Goal: Task Accomplishment & Management: Complete application form

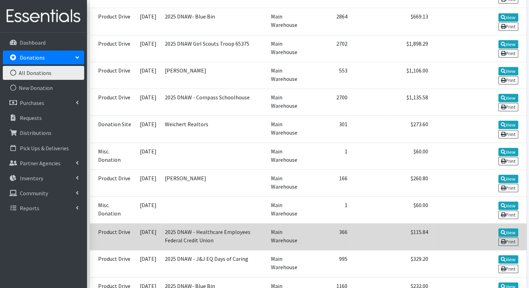
scroll to position [453, 0]
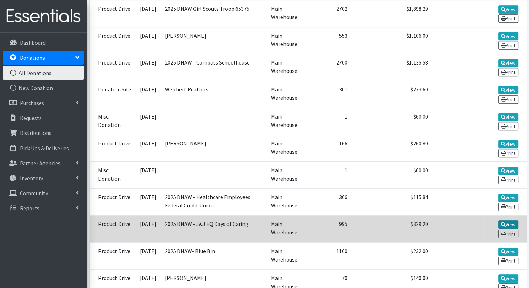
click at [510, 220] on link "View" at bounding box center [509, 224] width 20 height 8
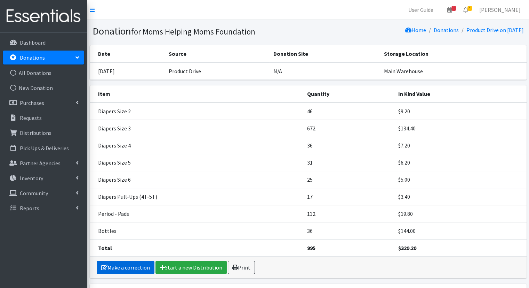
click at [137, 266] on link "Make a correction" at bounding box center [126, 266] width 58 height 13
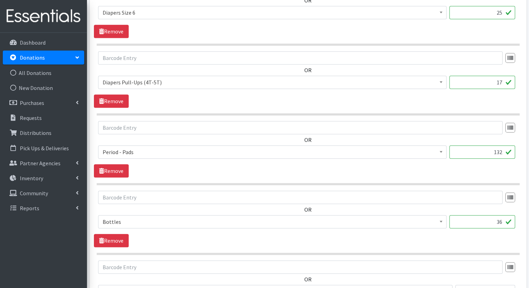
scroll to position [537, 0]
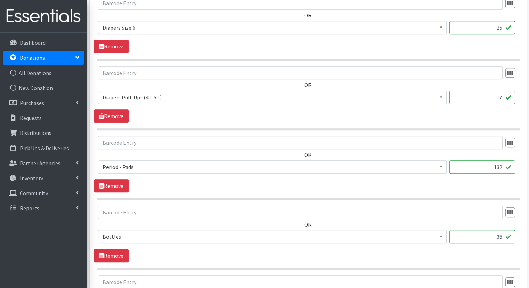
drag, startPoint x: 503, startPoint y: 166, endPoint x: 497, endPoint y: 166, distance: 5.9
click at [497, 166] on input "132" at bounding box center [483, 166] width 66 height 13
type input "198"
click at [461, 236] on input "36" at bounding box center [483, 236] width 66 height 13
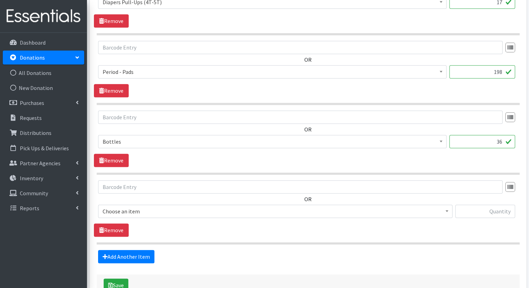
scroll to position [677, 0]
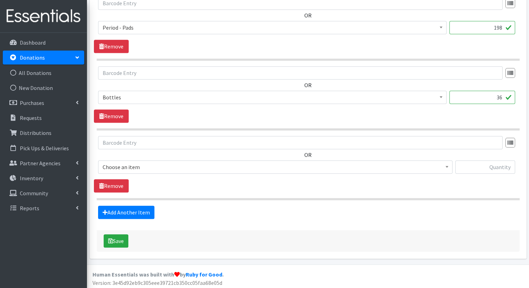
click at [448, 165] on span at bounding box center [447, 165] width 7 height 11
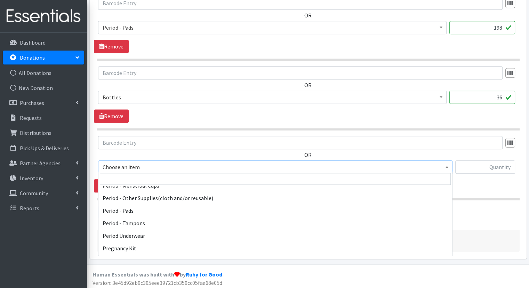
scroll to position [1114, 0]
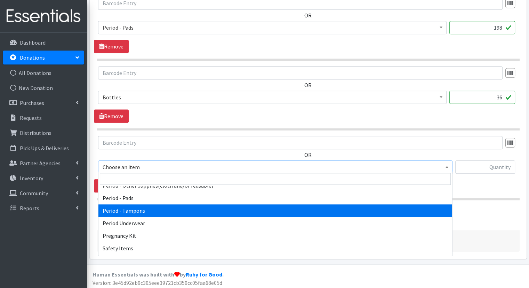
select select "5773"
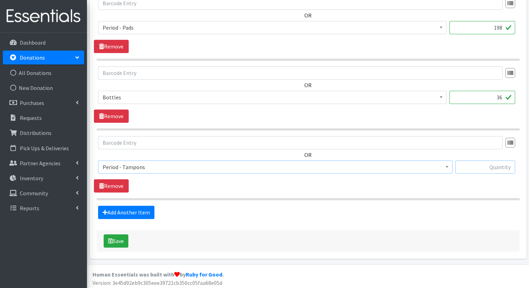
click at [488, 167] on input "text" at bounding box center [486, 166] width 60 height 13
type input "48"
click at [126, 210] on link "Add Another Item" at bounding box center [126, 211] width 56 height 13
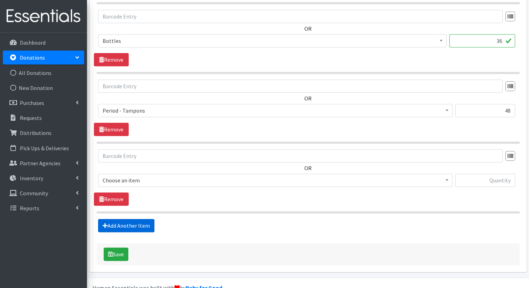
scroll to position [746, 0]
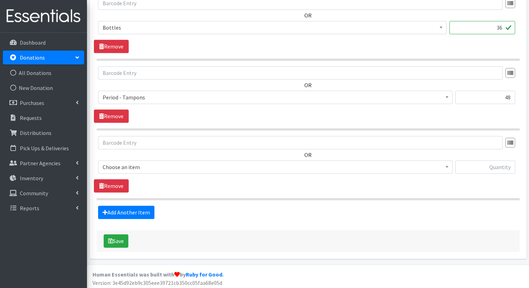
click at [448, 163] on span at bounding box center [447, 165] width 7 height 11
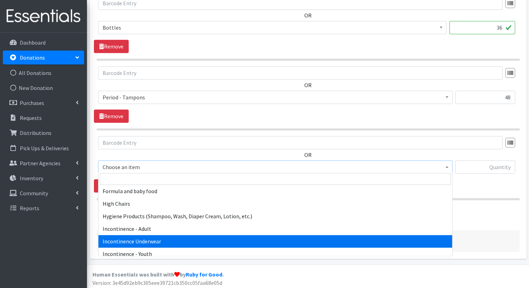
scroll to position [870, 0]
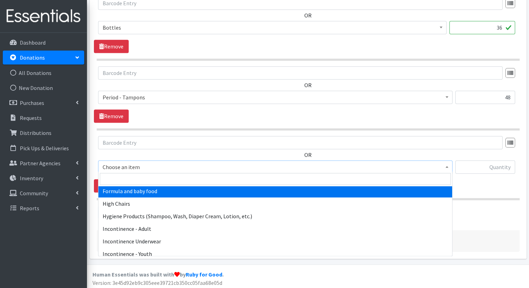
select select "2005"
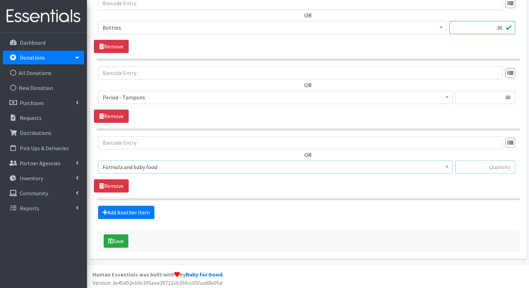
click at [479, 165] on input "text" at bounding box center [486, 166] width 60 height 13
type input "1"
click at [117, 239] on button "Save" at bounding box center [116, 240] width 25 height 13
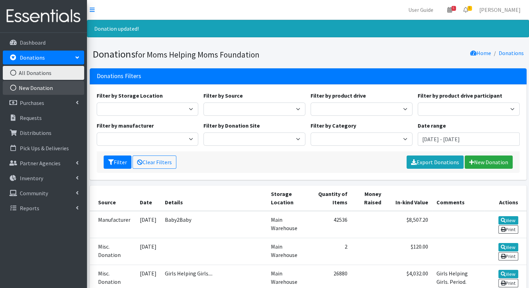
click at [43, 88] on link "New Donation" at bounding box center [43, 88] width 81 height 14
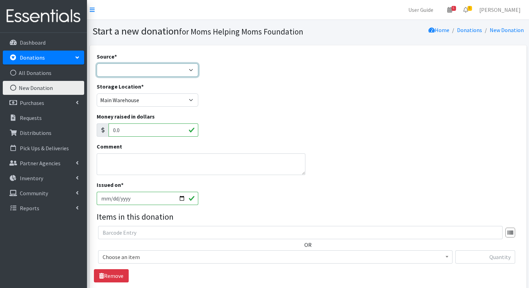
click at [191, 69] on select "Product Drive Manufacturer Donation Site Misc. Donation" at bounding box center [148, 69] width 102 height 13
select select "Product Drive"
click at [97, 63] on select "Product Drive Manufacturer Donation Site Misc. Donation" at bounding box center [148, 69] width 102 height 13
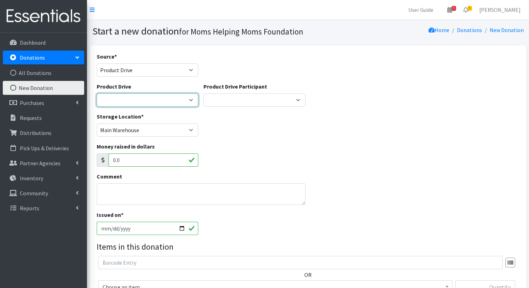
click at [194, 99] on select "2012 MOTHER'S DAY Zeta Phi Beta Sorority (virtual) 2021 HOLIDAY DRIVE AWR Week …" at bounding box center [148, 99] width 102 height 13
select select "3312"
click at [97, 93] on select "2012 MOTHER'S DAY Zeta Phi Beta Sorority (virtual) 2021 HOLIDAY DRIVE AWR Week …" at bounding box center [148, 99] width 102 height 13
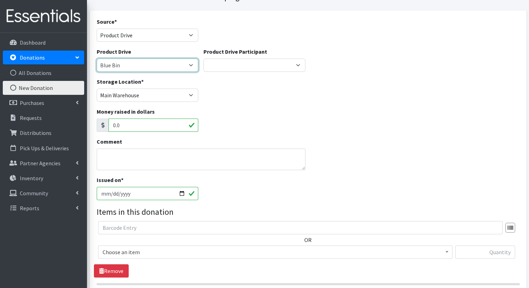
scroll to position [70, 0]
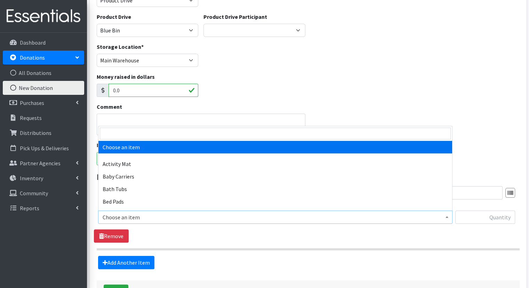
click at [447, 216] on b at bounding box center [447, 217] width 3 height 2
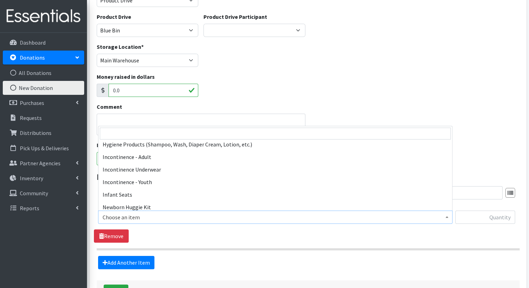
scroll to position [905, 0]
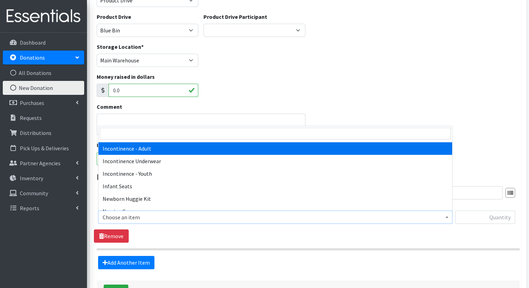
select select "302"
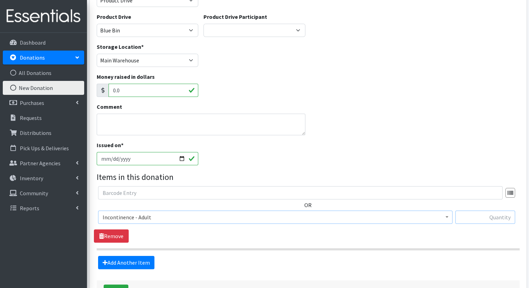
click at [463, 216] on input "text" at bounding box center [486, 216] width 60 height 13
type input "96"
click at [142, 260] on link "Add Another Item" at bounding box center [126, 261] width 56 height 13
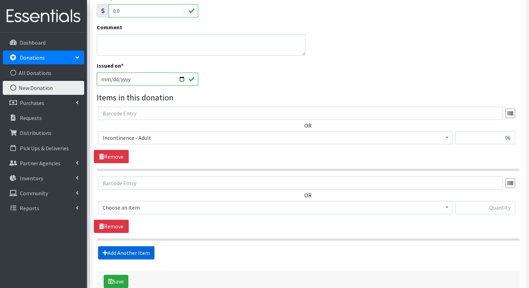
scroll to position [191, 0]
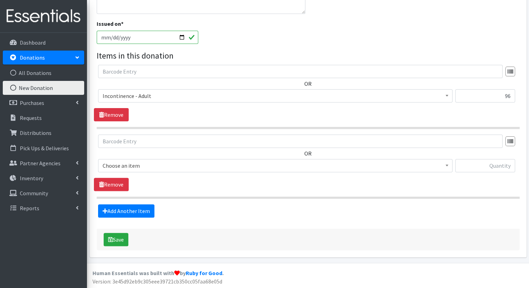
click at [449, 166] on span at bounding box center [447, 164] width 7 height 11
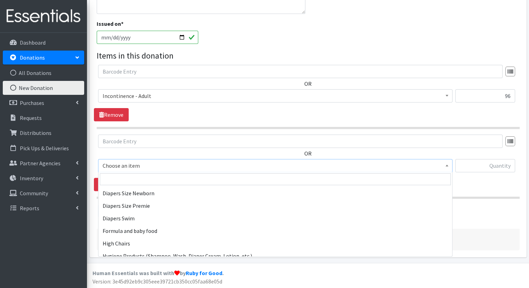
scroll to position [835, 0]
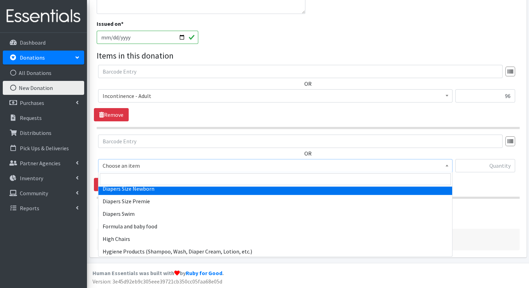
select select "1963"
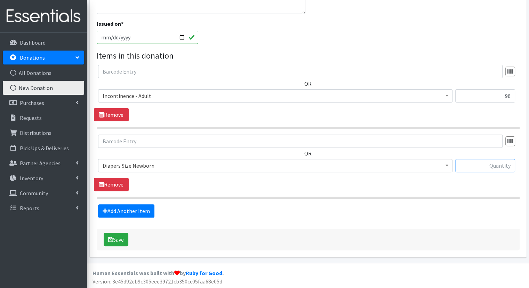
click at [469, 165] on input "text" at bounding box center [486, 165] width 60 height 13
type input "215"
click at [143, 207] on link "Add Another Item" at bounding box center [126, 210] width 56 height 13
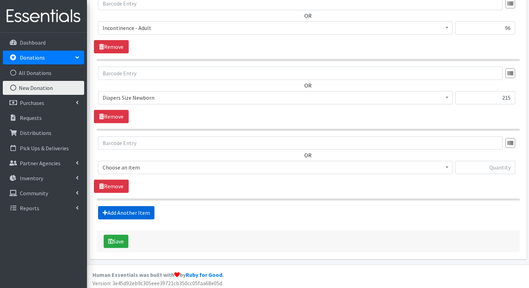
scroll to position [260, 0]
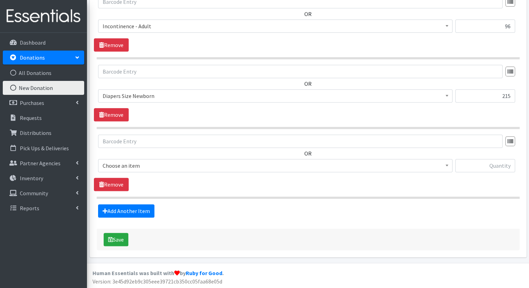
click at [448, 166] on span at bounding box center [447, 164] width 7 height 11
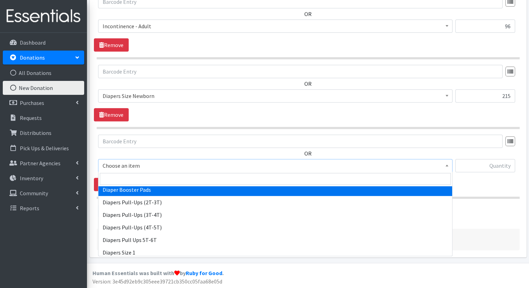
scroll to position [696, 0]
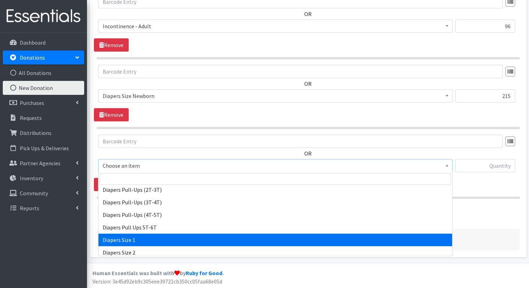
select select "1964"
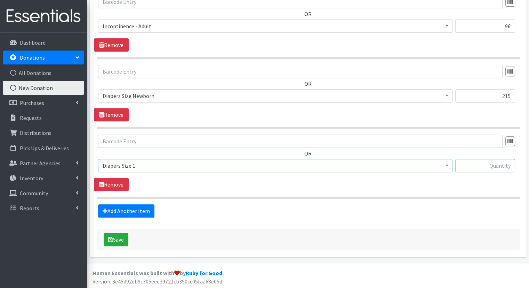
click at [479, 166] on input "text" at bounding box center [486, 165] width 60 height 13
type input "357"
click at [128, 212] on link "Add Another Item" at bounding box center [126, 210] width 56 height 13
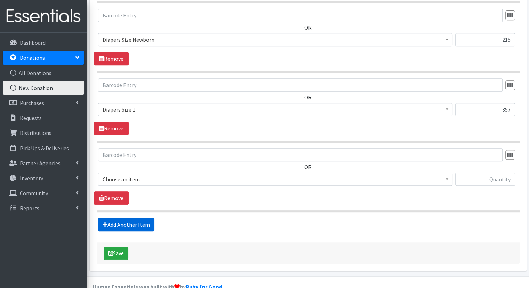
scroll to position [330, 0]
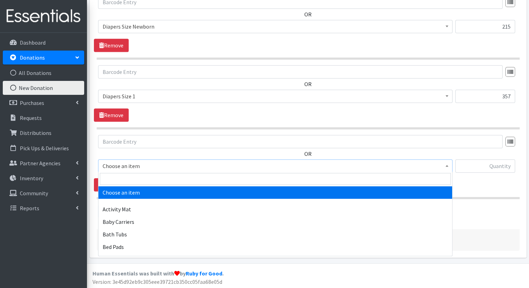
click at [447, 165] on b at bounding box center [447, 166] width 3 height 2
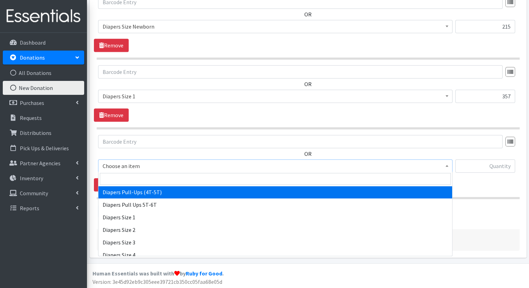
scroll to position [731, 0]
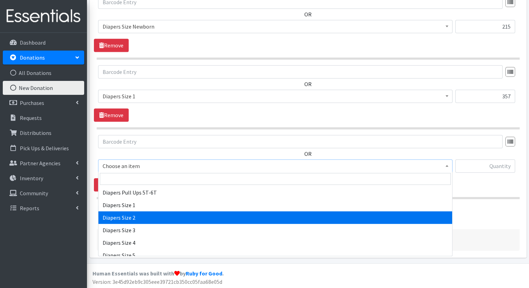
select select "1965"
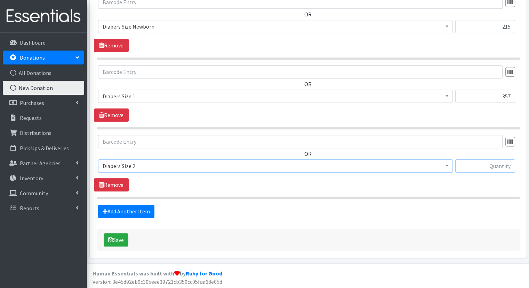
click at [473, 163] on input "text" at bounding box center [486, 165] width 60 height 13
type input "422"
click at [136, 210] on link "Add Another Item" at bounding box center [126, 210] width 56 height 13
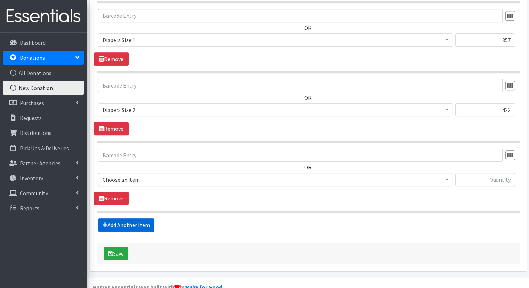
scroll to position [399, 0]
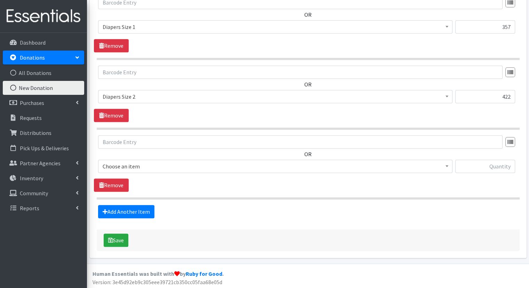
click at [449, 164] on span at bounding box center [447, 165] width 7 height 11
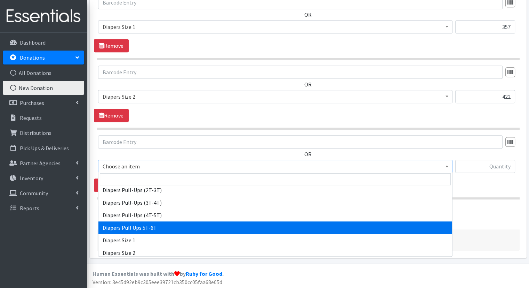
scroll to position [731, 0]
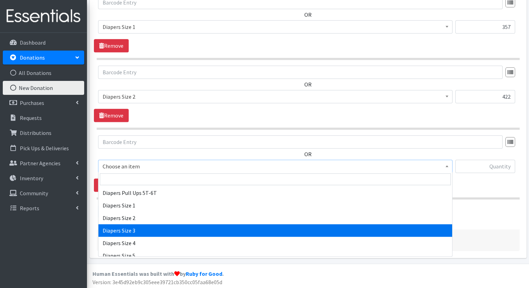
select select "1966"
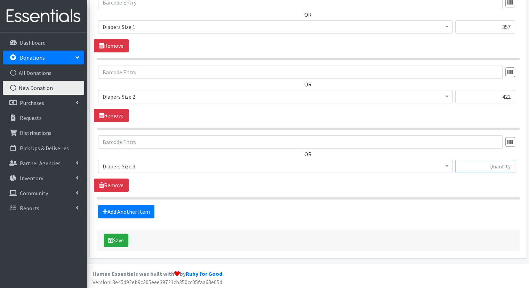
click at [480, 164] on input "text" at bounding box center [486, 165] width 60 height 13
type input "316"
click at [135, 208] on link "Add Another Item" at bounding box center [126, 211] width 56 height 13
click at [480, 166] on input "text" at bounding box center [486, 165] width 60 height 13
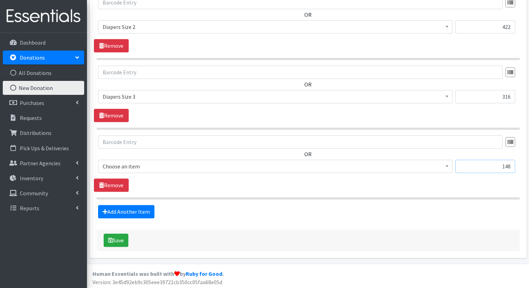
type input "148"
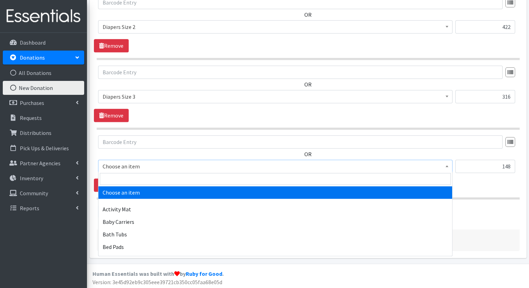
click at [450, 162] on span at bounding box center [447, 165] width 7 height 11
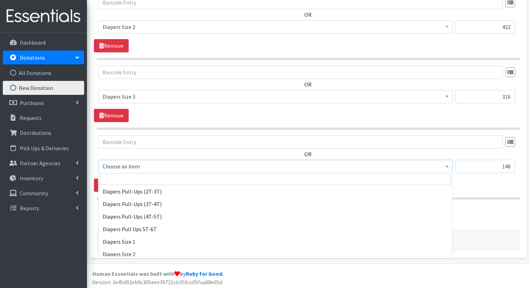
scroll to position [731, 0]
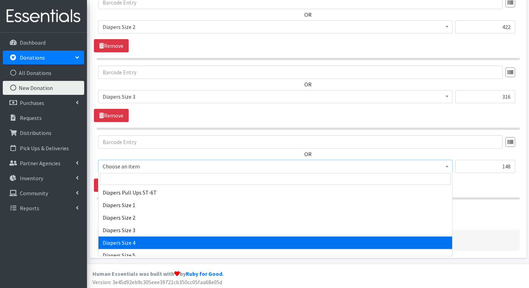
select select "1967"
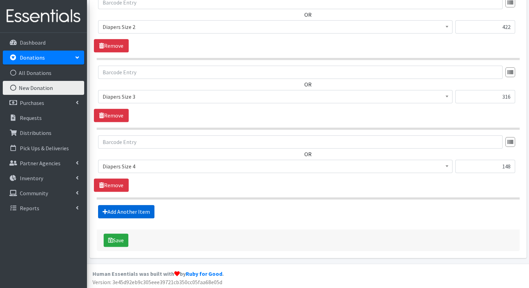
click at [137, 210] on link "Add Another Item" at bounding box center [126, 211] width 56 height 13
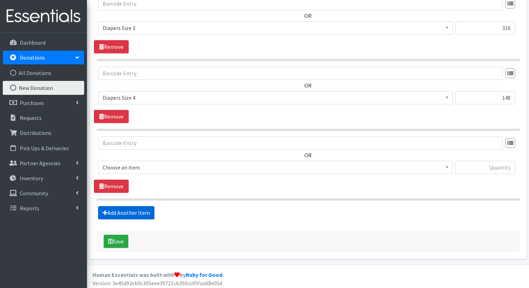
scroll to position [538, 0]
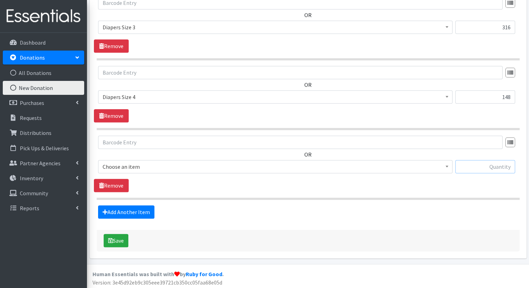
click at [481, 164] on input "text" at bounding box center [486, 166] width 60 height 13
type input "479"
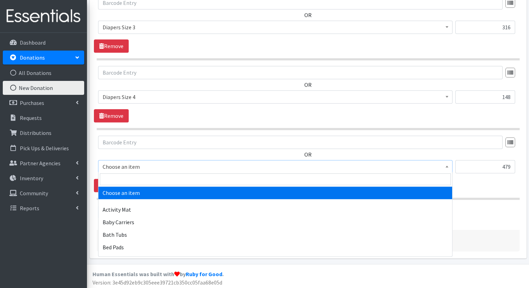
click at [445, 162] on span at bounding box center [447, 165] width 7 height 11
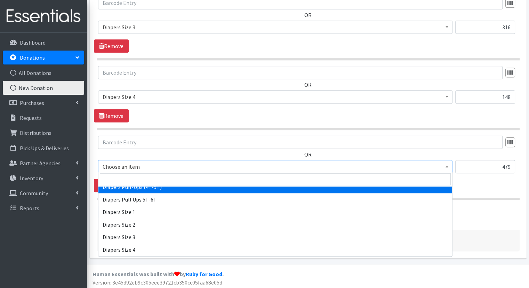
scroll to position [766, 0]
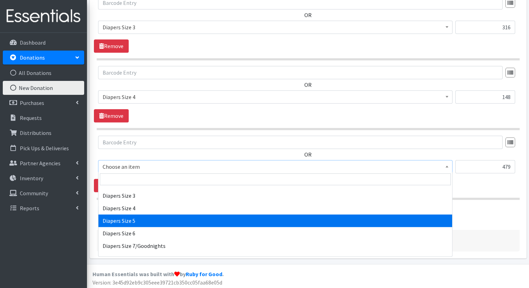
select select "1968"
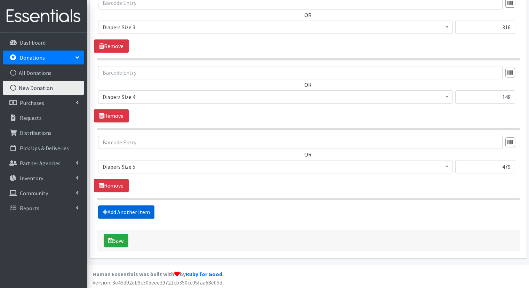
click at [130, 210] on link "Add Another Item" at bounding box center [126, 211] width 56 height 13
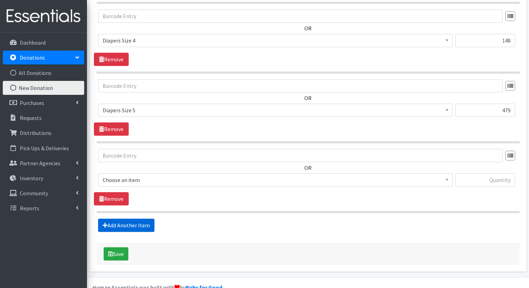
scroll to position [607, 0]
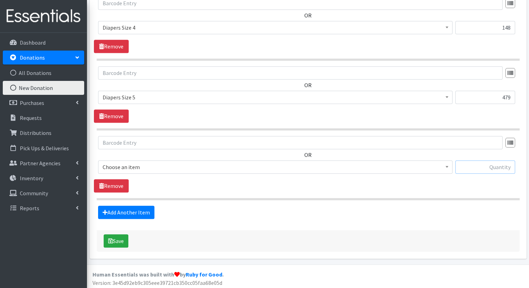
click at [484, 165] on input "text" at bounding box center [486, 166] width 60 height 13
type input "277"
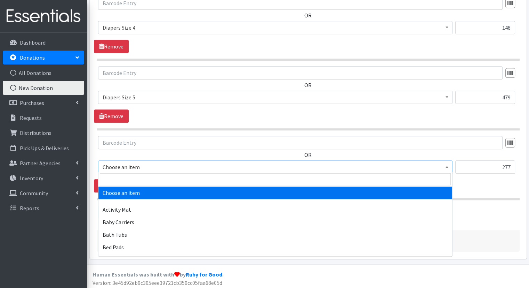
click at [446, 166] on span at bounding box center [447, 165] width 7 height 11
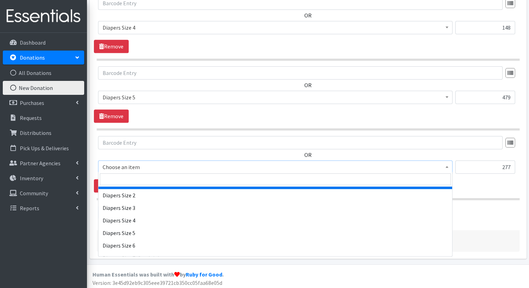
scroll to position [766, 0]
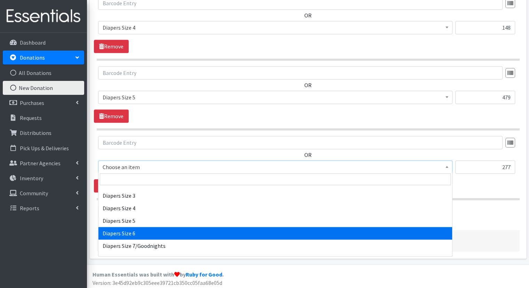
select select "1969"
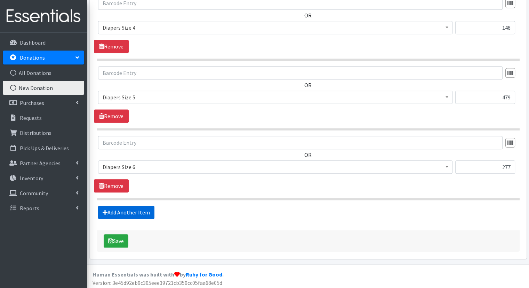
click at [124, 209] on link "Add Another Item" at bounding box center [126, 211] width 56 height 13
click at [482, 165] on input "text" at bounding box center [486, 166] width 60 height 13
type input "64"
click at [447, 166] on b at bounding box center [447, 167] width 3 height 2
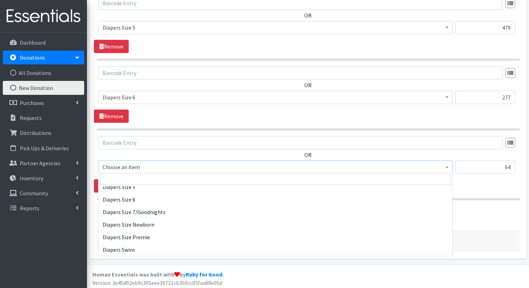
scroll to position [801, 0]
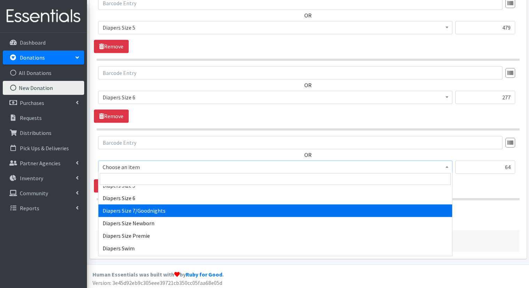
select select "1970"
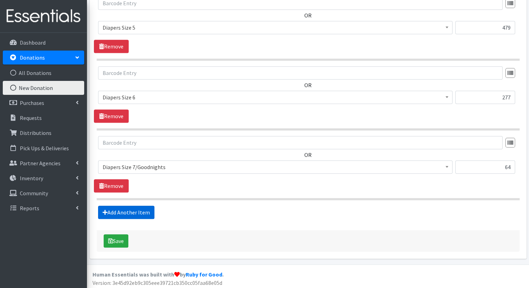
click at [139, 212] on link "Add Another Item" at bounding box center [126, 211] width 56 height 13
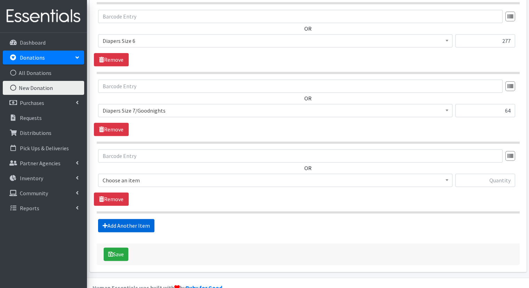
scroll to position [746, 0]
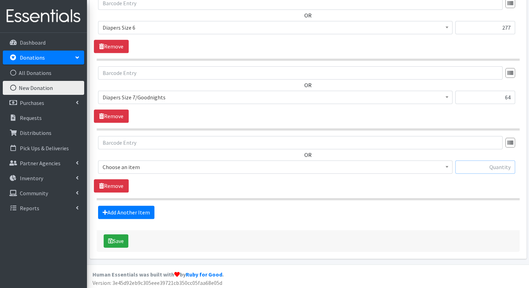
click at [463, 162] on input "text" at bounding box center [486, 166] width 60 height 13
type input "65"
click at [447, 166] on b at bounding box center [447, 167] width 3 height 2
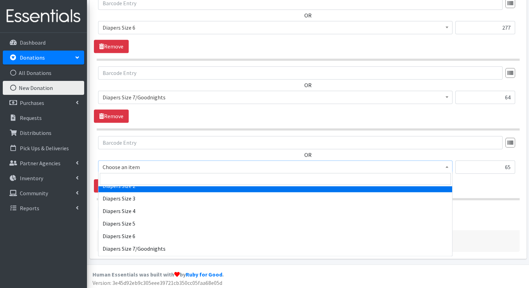
scroll to position [801, 0]
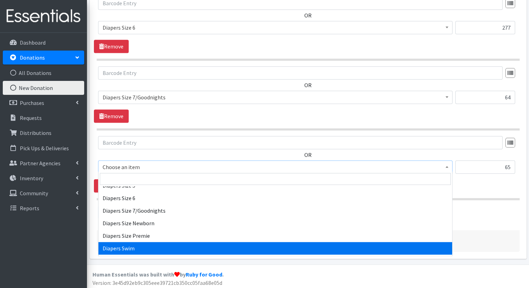
select select "309"
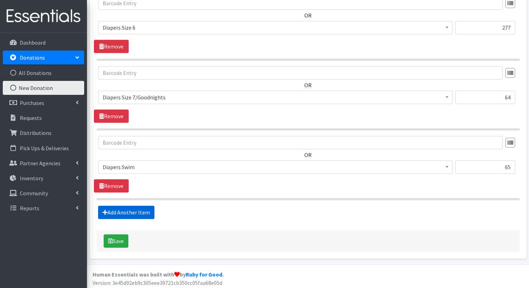
click at [135, 207] on link "Add Another Item" at bounding box center [126, 211] width 56 height 13
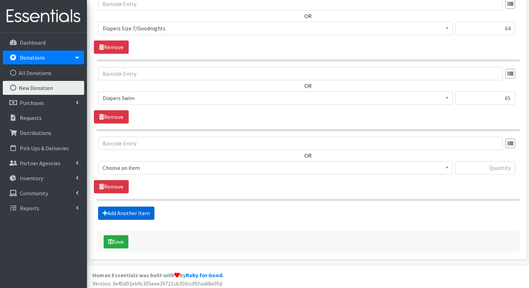
scroll to position [816, 0]
click at [463, 164] on input "text" at bounding box center [486, 166] width 60 height 13
type input "58"
click at [447, 166] on span at bounding box center [447, 166] width 7 height 11
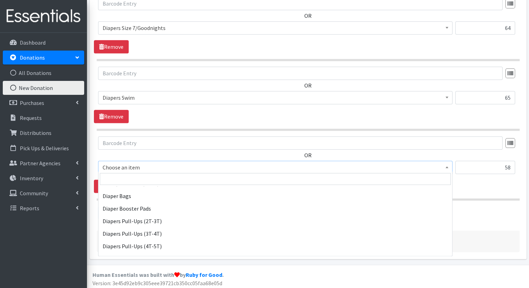
scroll to position [661, 0]
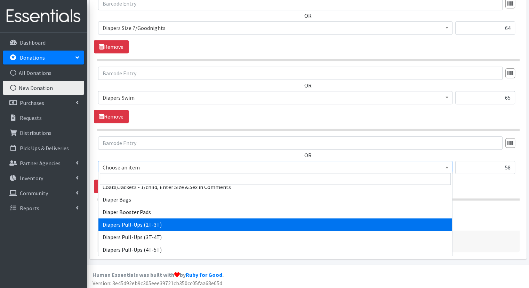
select select "1971"
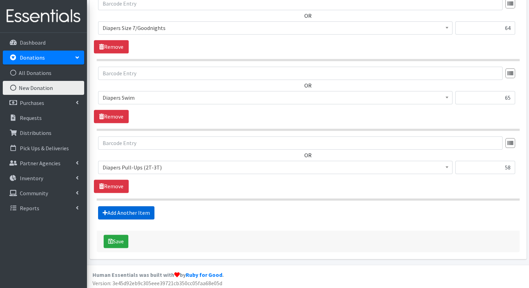
click at [121, 208] on link "Add Another Item" at bounding box center [126, 212] width 56 height 13
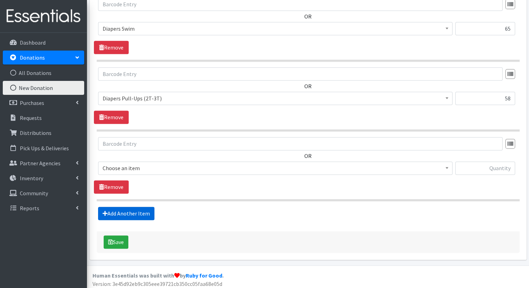
scroll to position [885, 0]
click at [471, 166] on input "text" at bounding box center [486, 167] width 60 height 13
type input "201"
click at [451, 163] on span "Choose an item" at bounding box center [275, 167] width 355 height 13
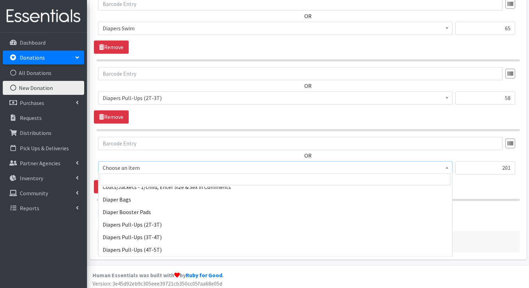
scroll to position [661, 0]
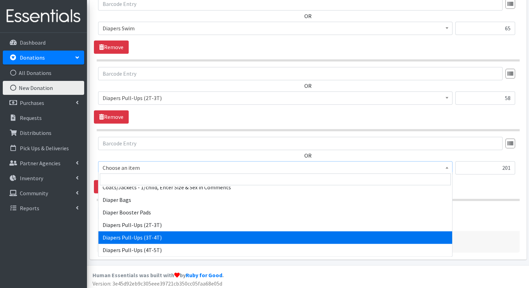
select select "1972"
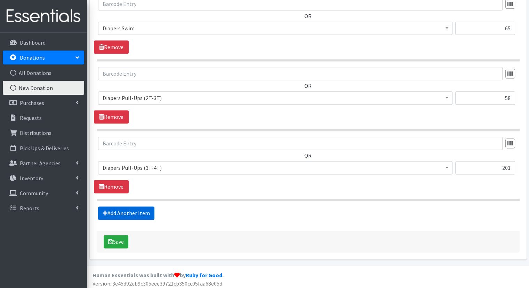
click at [138, 209] on link "Add Another Item" at bounding box center [126, 212] width 56 height 13
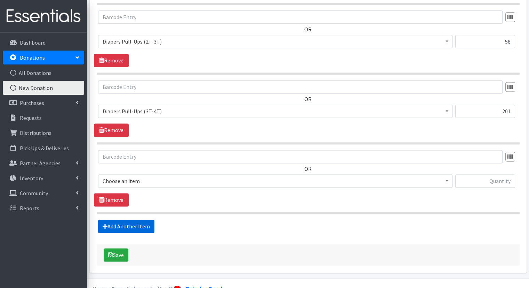
scroll to position [954, 0]
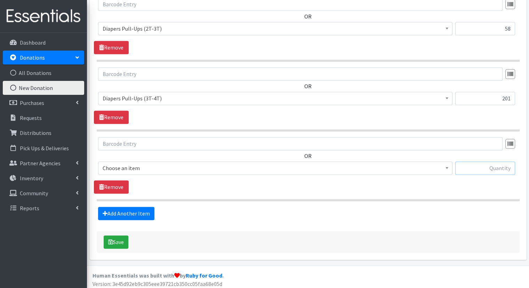
click at [499, 165] on input "text" at bounding box center [486, 167] width 60 height 13
type input "70"
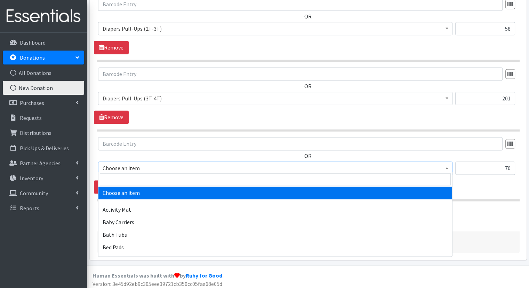
click at [447, 167] on b at bounding box center [447, 168] width 3 height 2
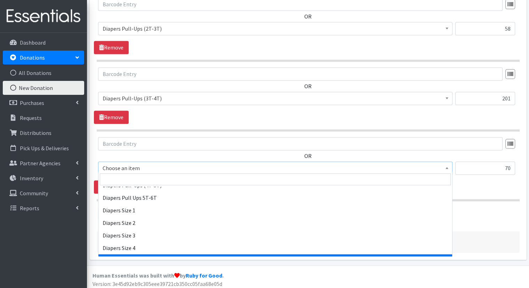
scroll to position [696, 0]
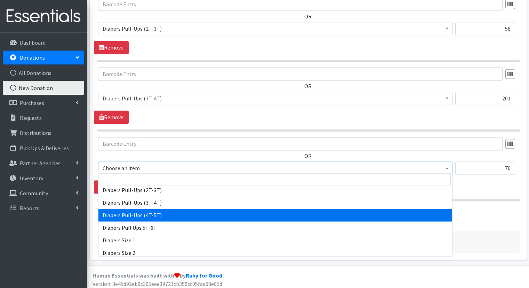
select select "1973"
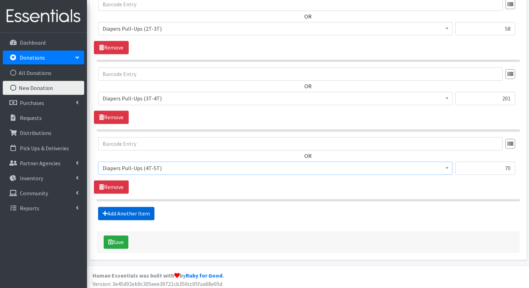
click at [136, 209] on link "Add Another Item" at bounding box center [126, 212] width 56 height 13
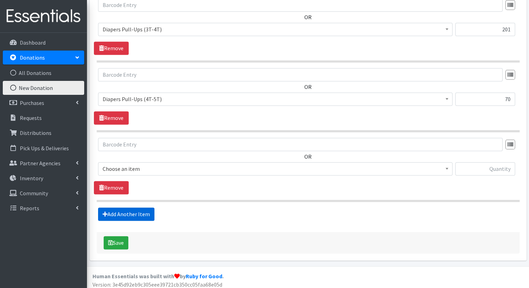
scroll to position [1024, 0]
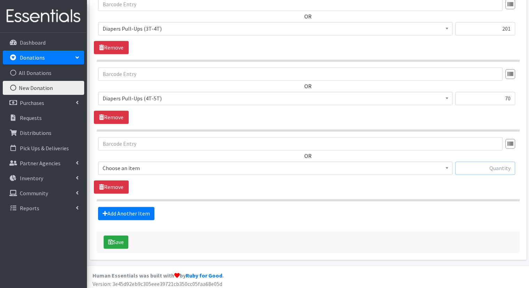
click at [498, 165] on input "text" at bounding box center [486, 167] width 60 height 13
type input "9"
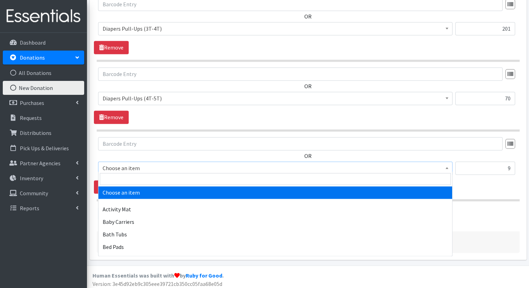
click at [450, 165] on span at bounding box center [447, 167] width 7 height 11
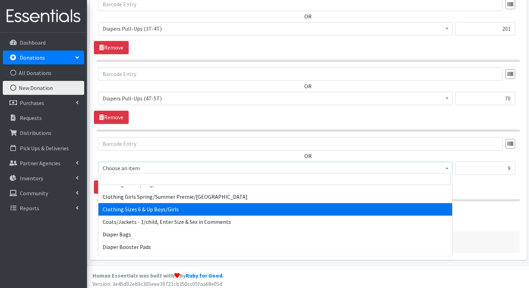
scroll to position [696, 0]
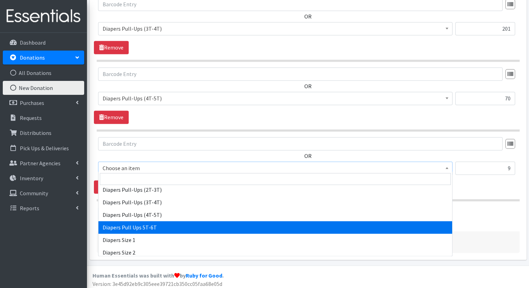
select select "15477"
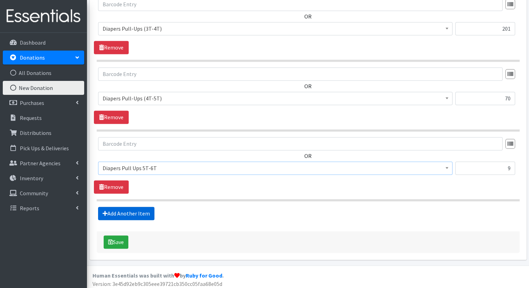
click at [130, 210] on link "Add Another Item" at bounding box center [126, 212] width 56 height 13
click at [490, 165] on input "text" at bounding box center [486, 168] width 60 height 13
type input "203"
click at [447, 167] on b at bounding box center [447, 168] width 3 height 2
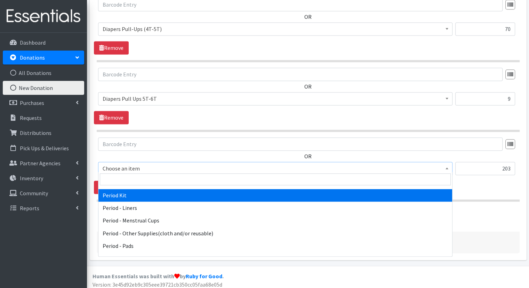
scroll to position [1079, 0]
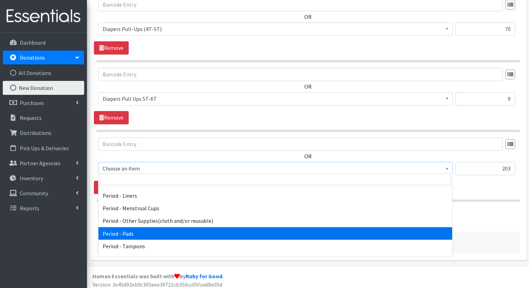
select select "5772"
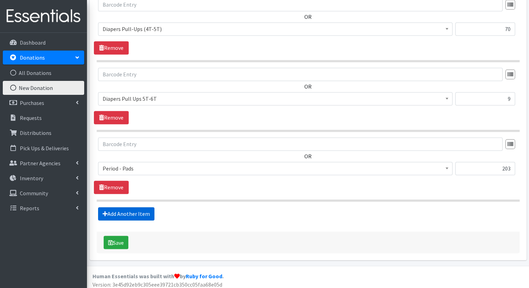
click at [130, 208] on link "Add Another Item" at bounding box center [126, 213] width 56 height 13
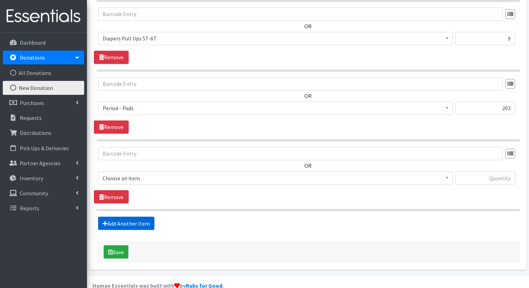
scroll to position [1163, 0]
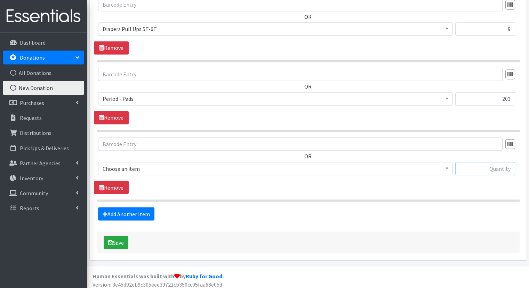
click at [483, 166] on input "text" at bounding box center [486, 168] width 60 height 13
type input "3"
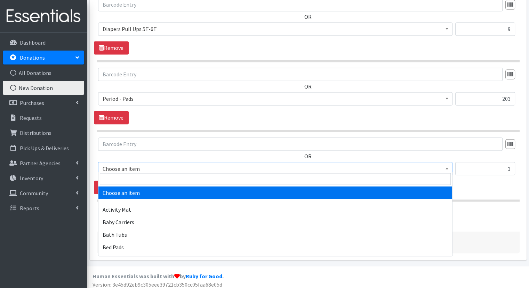
click at [446, 162] on span at bounding box center [447, 167] width 7 height 11
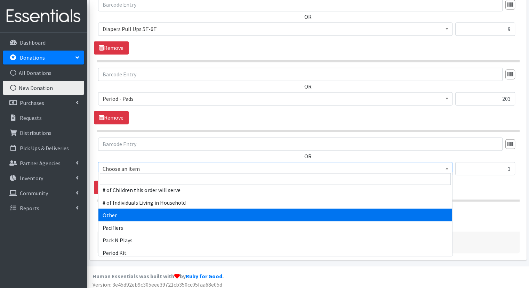
scroll to position [1044, 0]
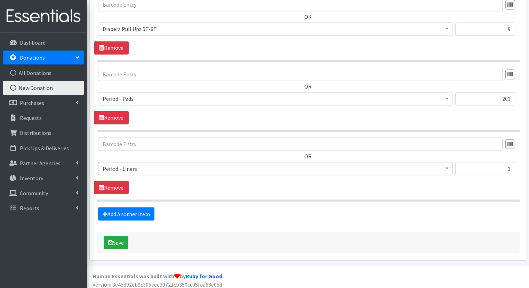
select select "5774"
click at [117, 239] on button "Save" at bounding box center [116, 241] width 25 height 13
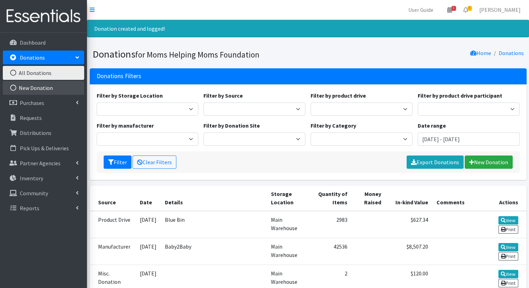
click at [58, 85] on link "New Donation" at bounding box center [43, 88] width 81 height 14
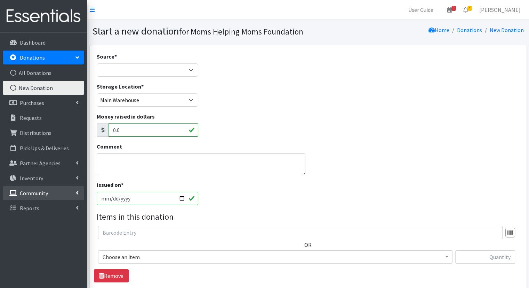
click at [46, 192] on p "Community" at bounding box center [34, 192] width 28 height 7
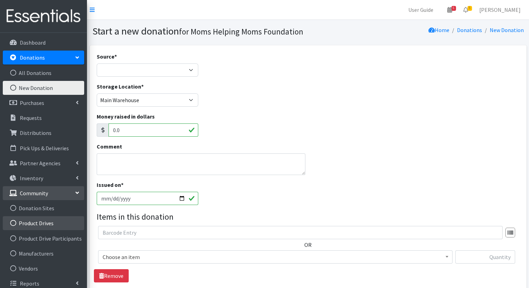
click at [44, 221] on link "Product Drives" at bounding box center [43, 223] width 81 height 14
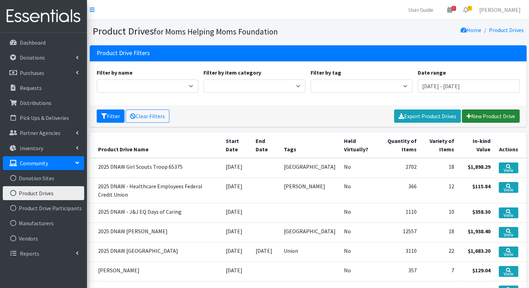
click at [479, 116] on link "New Product Drive" at bounding box center [491, 115] width 58 height 13
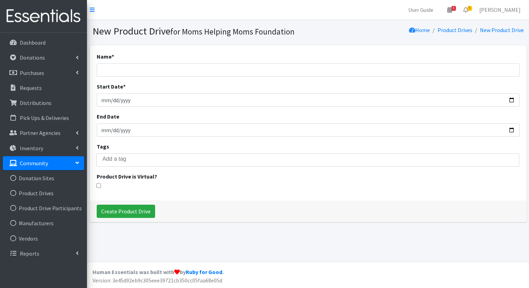
select select
click at [164, 69] on input "Name *" at bounding box center [308, 69] width 423 height 13
type input "2025 DNAW - [PERSON_NAME] + [PERSON_NAME]"
click at [109, 100] on input "Start Date *" at bounding box center [308, 99] width 423 height 13
type input "2025-09-30"
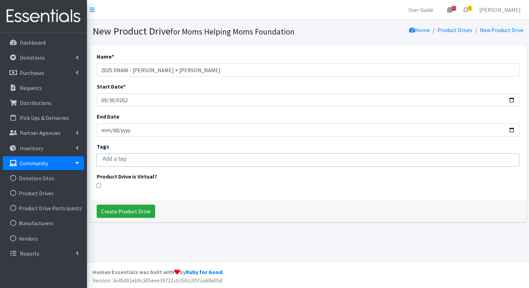
click at [127, 162] on ul at bounding box center [310, 158] width 427 height 9
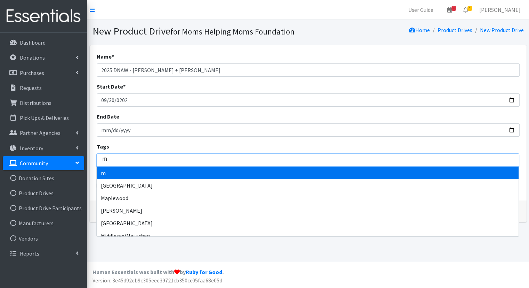
type input "mi"
type input "mid"
type input "midd"
type input "middle"
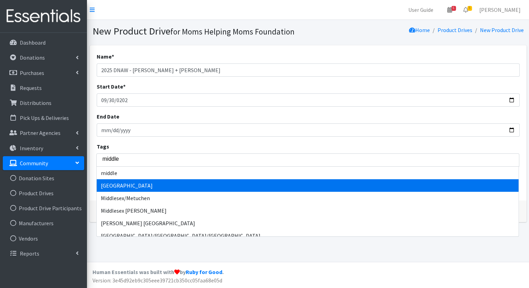
select select "Middlesex"
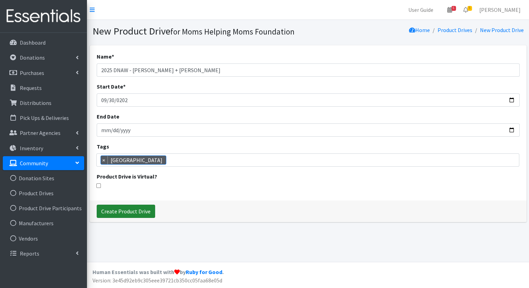
click at [118, 208] on input "Create Product Drive" at bounding box center [126, 210] width 58 height 13
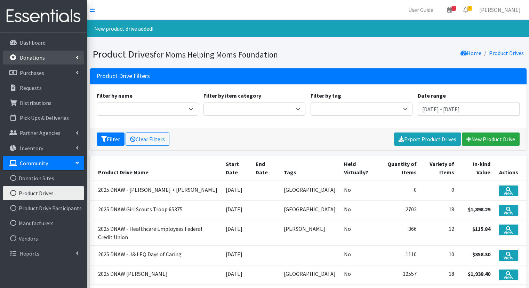
click at [77, 57] on icon at bounding box center [77, 58] width 3 height 6
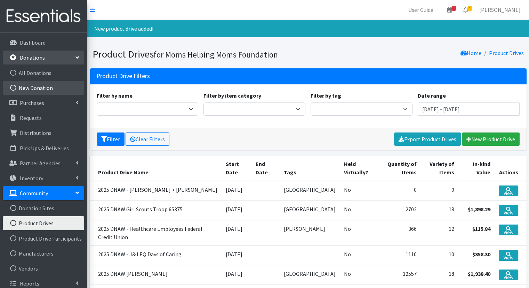
click at [52, 88] on link "New Donation" at bounding box center [43, 88] width 81 height 14
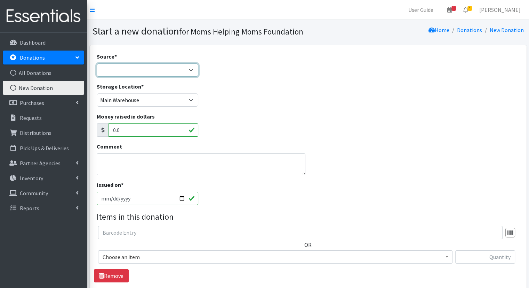
click at [194, 71] on select "Product Drive Manufacturer Donation Site Misc. Donation" at bounding box center [148, 69] width 102 height 13
select select "Product Drive"
click at [97, 63] on select "Product Drive Manufacturer Donation Site Misc. Donation" at bounding box center [148, 69] width 102 height 13
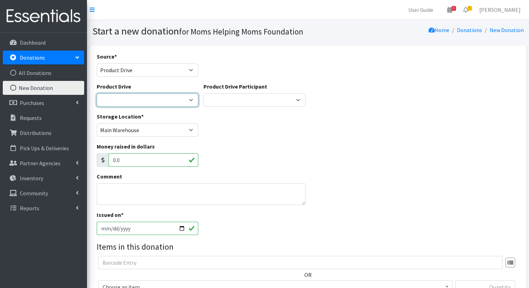
click at [192, 100] on select "[DATE] Zeta Phi Beta Sorority (virtual) 2021 HOLIDAY DRIVE AWR Week of Giving/[…" at bounding box center [148, 99] width 102 height 13
select select "3563"
click at [97, 93] on select "[DATE] Zeta Phi Beta Sorority (virtual) 2021 HOLIDAY DRIVE AWR Week of Giving/[…" at bounding box center [148, 99] width 102 height 13
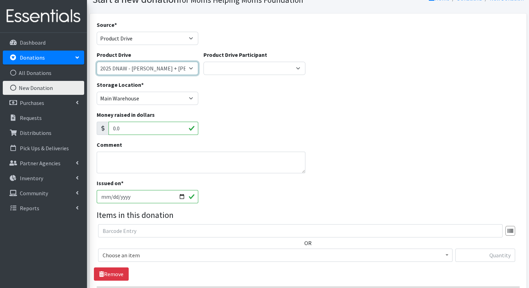
scroll to position [70, 0]
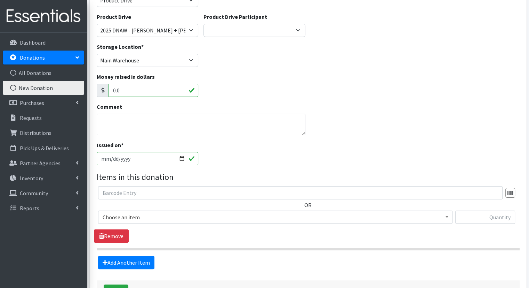
click at [448, 219] on span at bounding box center [447, 216] width 7 height 11
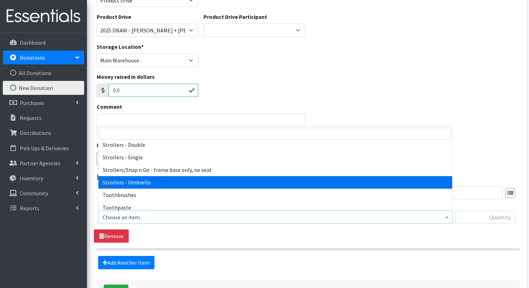
scroll to position [1601, 0]
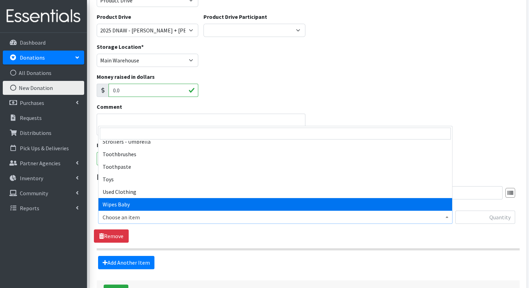
select select "1929"
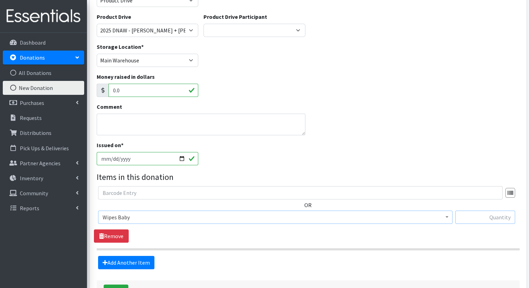
click at [474, 218] on input "text" at bounding box center [486, 216] width 60 height 13
type input "160"
click at [277, 238] on div "OR Choose an item Activity Mat Baby Carriers Bath Tubs Bed Pads Bibs Birthday B…" at bounding box center [308, 214] width 428 height 56
click at [121, 263] on link "Add Another Item" at bounding box center [126, 261] width 56 height 13
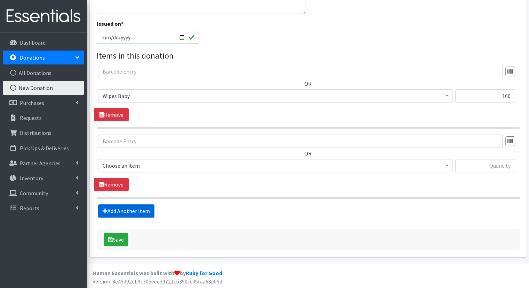
scroll to position [191, 0]
click at [480, 168] on input "text" at bounding box center [486, 165] width 60 height 13
type input "550"
click at [450, 165] on span at bounding box center [447, 164] width 7 height 11
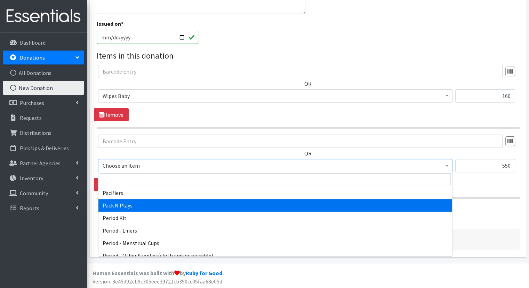
scroll to position [1009, 0]
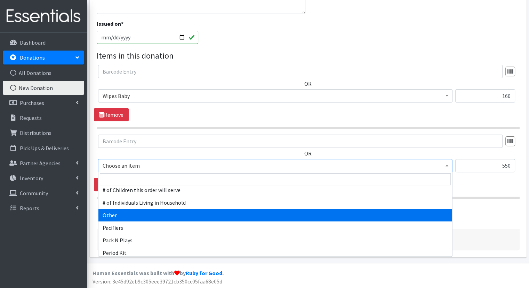
select select "316"
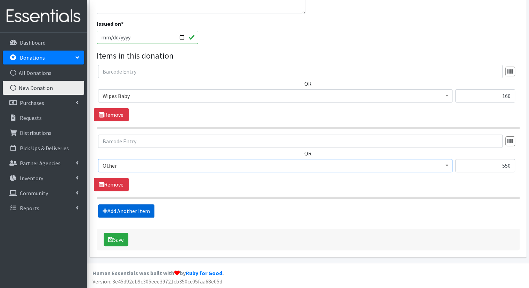
click at [125, 208] on link "Add Another Item" at bounding box center [126, 210] width 56 height 13
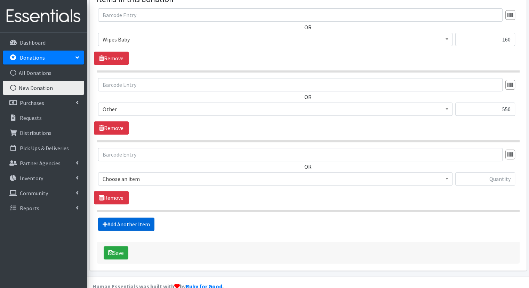
scroll to position [260, 0]
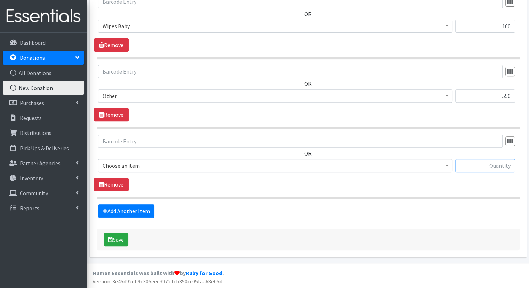
click at [501, 162] on input "text" at bounding box center [486, 165] width 60 height 13
type input "2"
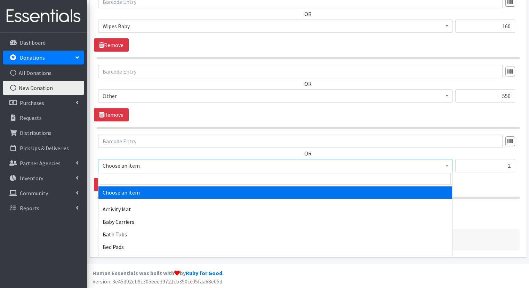
click at [444, 162] on span at bounding box center [447, 164] width 7 height 11
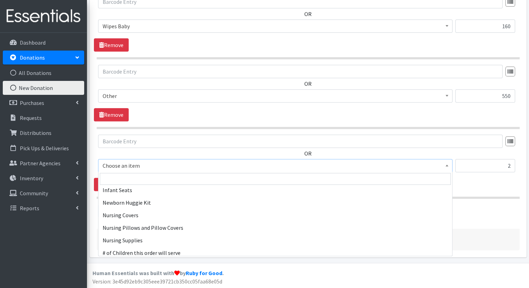
scroll to position [940, 0]
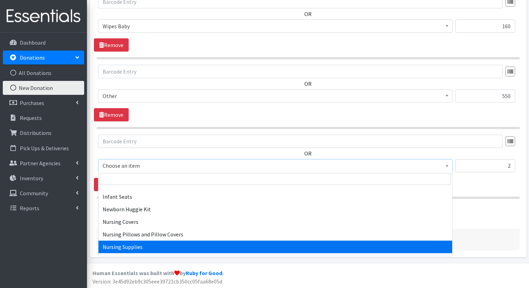
select select "1936"
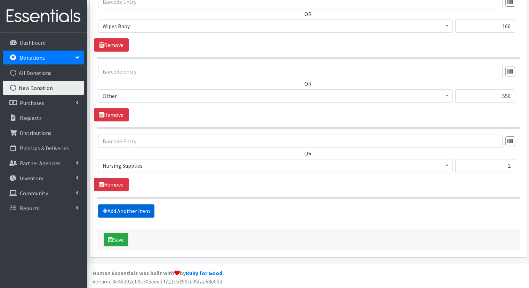
click at [125, 207] on link "Add Another Item" at bounding box center [126, 210] width 56 height 13
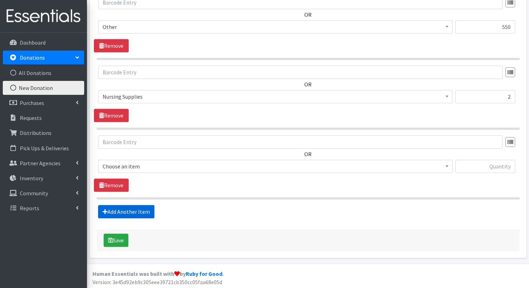
scroll to position [330, 0]
click at [472, 162] on input "text" at bounding box center [486, 165] width 60 height 13
type input "261"
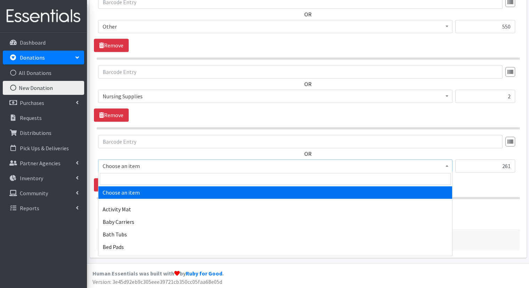
click at [447, 162] on span at bounding box center [447, 164] width 7 height 11
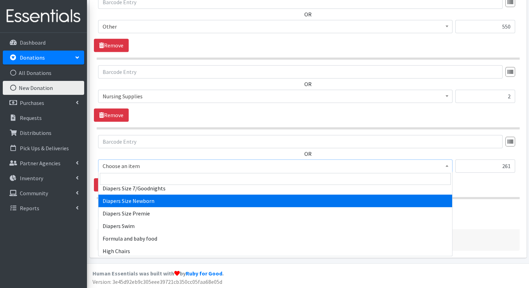
scroll to position [835, 0]
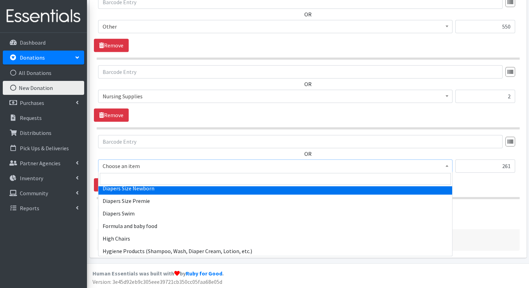
select select "1963"
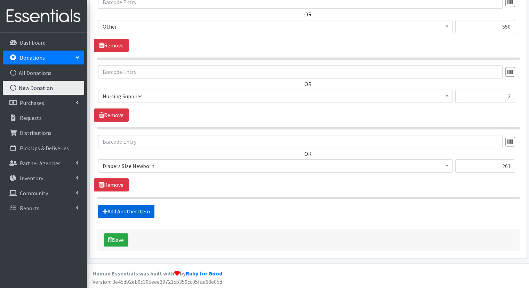
click at [116, 209] on link "Add Another Item" at bounding box center [126, 210] width 56 height 13
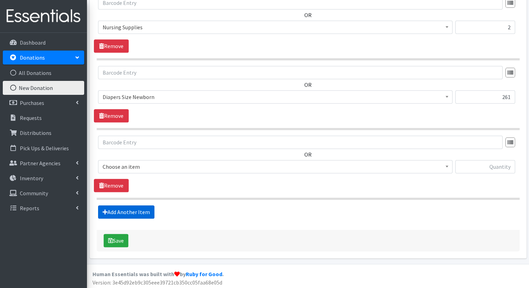
scroll to position [399, 0]
click at [470, 166] on input "text" at bounding box center [486, 165] width 60 height 13
type input "844"
click at [446, 165] on b at bounding box center [447, 166] width 3 height 2
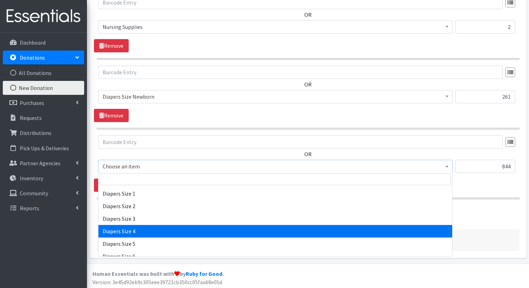
scroll to position [731, 0]
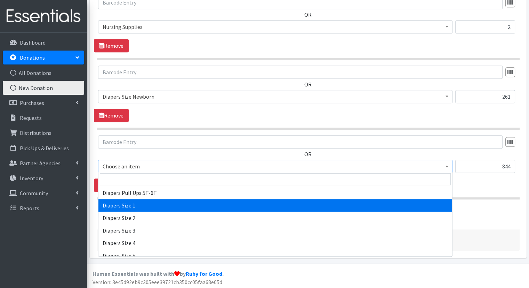
select select "1964"
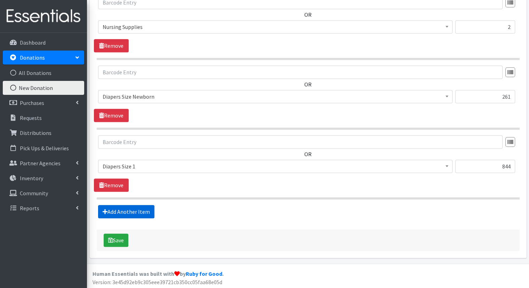
click at [128, 210] on link "Add Another Item" at bounding box center [126, 211] width 56 height 13
click at [470, 168] on input "text" at bounding box center [486, 165] width 60 height 13
type input "894"
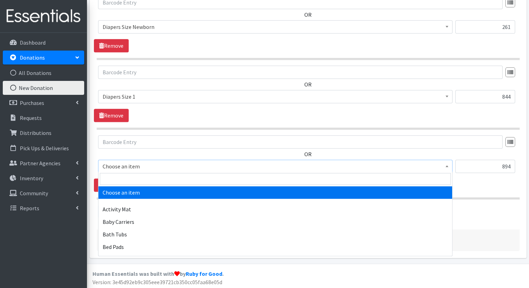
click at [447, 163] on span at bounding box center [447, 165] width 7 height 11
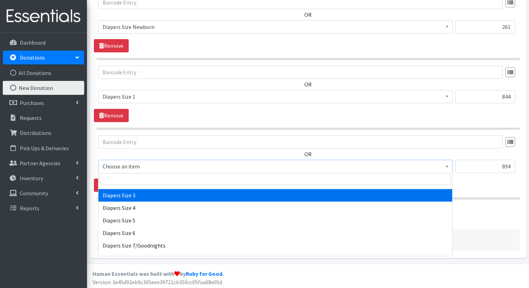
scroll to position [731, 0]
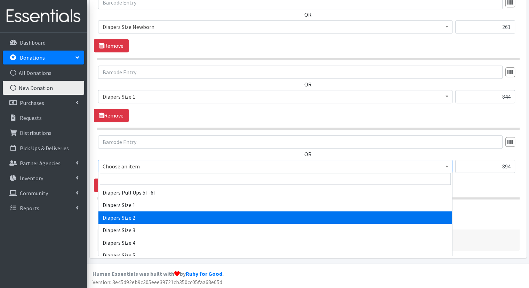
select select "1965"
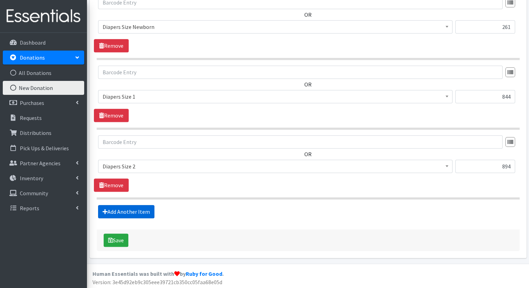
click at [135, 210] on link "Add Another Item" at bounding box center [126, 211] width 56 height 13
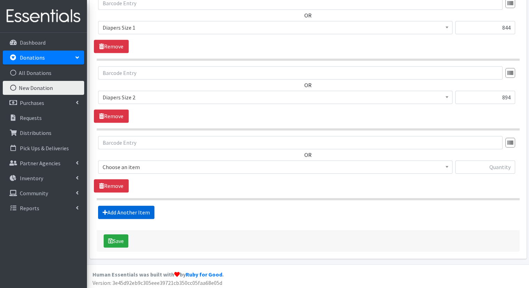
scroll to position [538, 0]
click at [467, 167] on input "text" at bounding box center [486, 166] width 60 height 13
type input "466"
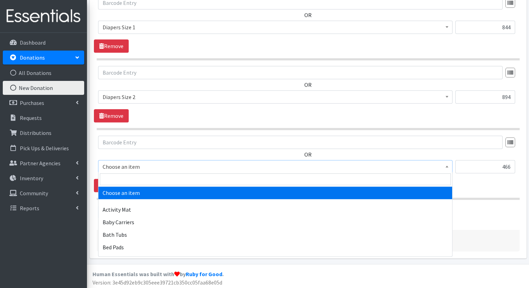
click at [449, 164] on span at bounding box center [447, 165] width 7 height 11
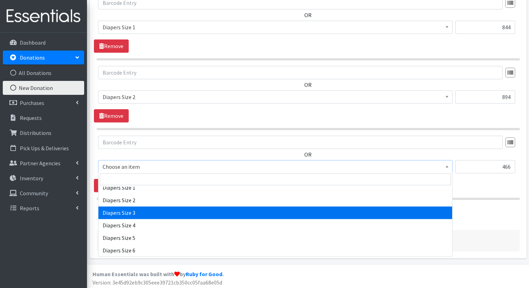
scroll to position [766, 0]
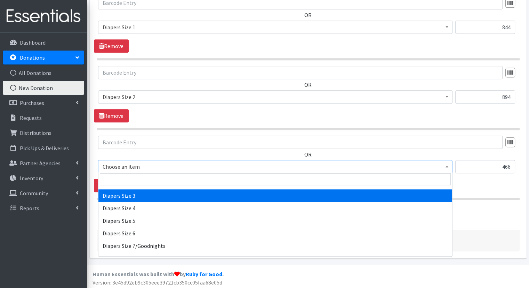
select select "1966"
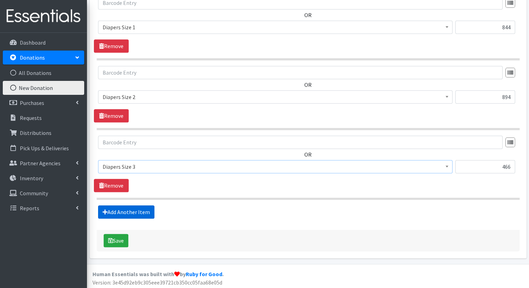
click at [131, 209] on link "Add Another Item" at bounding box center [126, 211] width 56 height 13
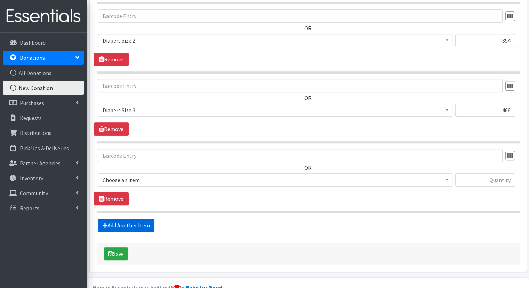
scroll to position [607, 0]
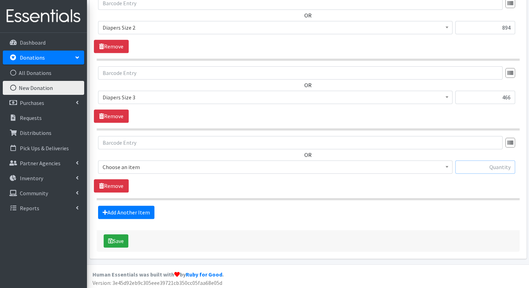
click at [482, 162] on input "text" at bounding box center [486, 166] width 60 height 13
type input "352"
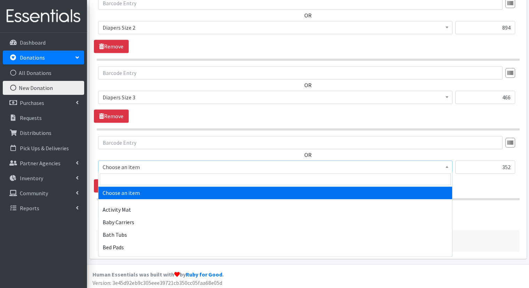
click at [448, 165] on span at bounding box center [447, 165] width 7 height 11
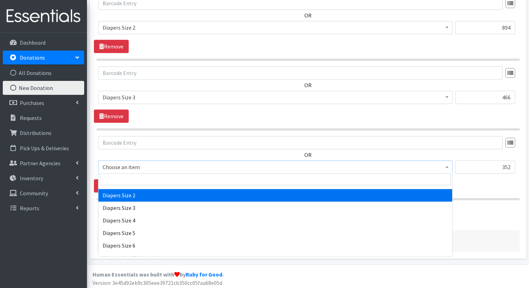
scroll to position [766, 0]
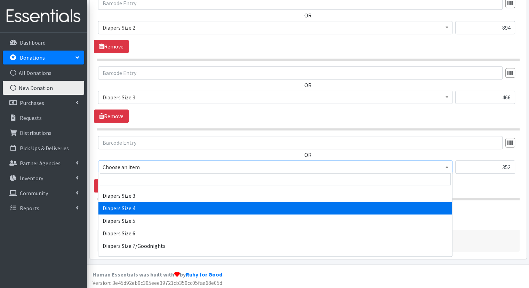
select select "1967"
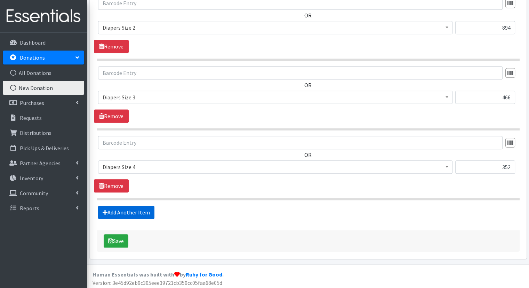
click at [134, 208] on link "Add Another Item" at bounding box center [126, 211] width 56 height 13
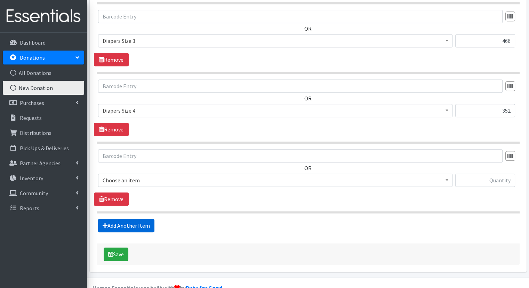
scroll to position [677, 0]
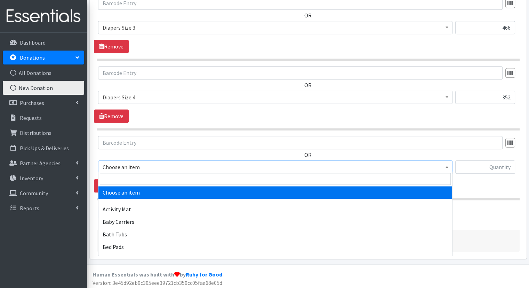
click at [447, 166] on b at bounding box center [447, 167] width 3 height 2
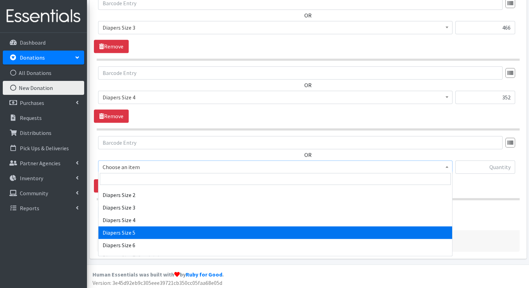
scroll to position [766, 0]
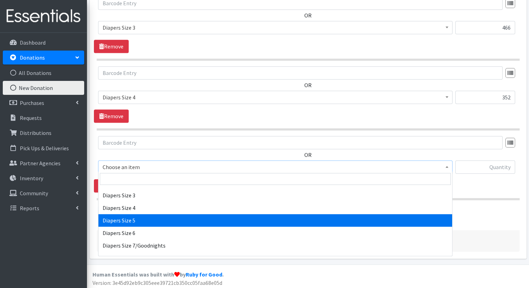
select select "1968"
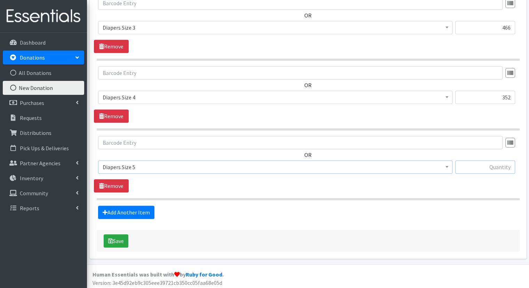
click at [480, 162] on input "text" at bounding box center [486, 166] width 60 height 13
type input "246"
click at [124, 211] on link "Add Another Item" at bounding box center [126, 211] width 56 height 13
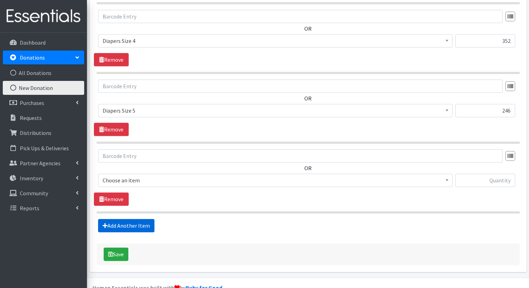
scroll to position [746, 0]
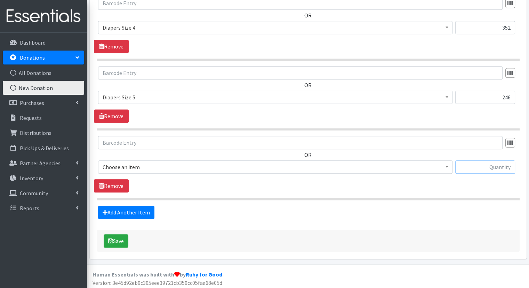
click at [472, 164] on input "text" at bounding box center [486, 166] width 60 height 13
type input "193"
click at [450, 166] on span at bounding box center [447, 165] width 7 height 11
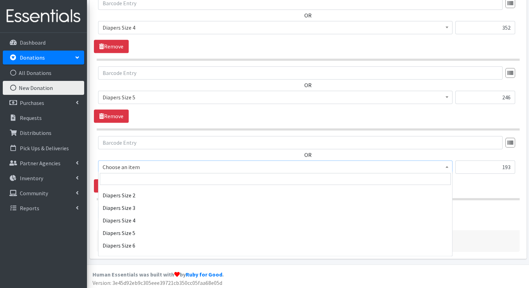
scroll to position [766, 0]
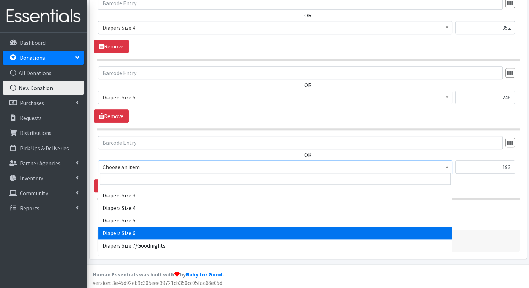
select select "1969"
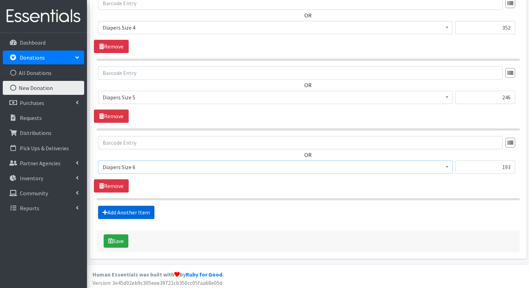
click at [125, 207] on link "Add Another Item" at bounding box center [126, 211] width 56 height 13
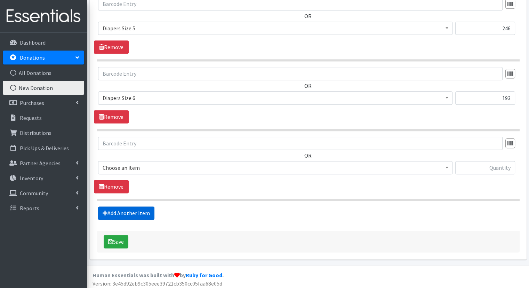
scroll to position [816, 0]
click at [507, 166] on input "text" at bounding box center [486, 166] width 60 height 13
type input "9"
click at [448, 163] on span at bounding box center [447, 166] width 7 height 11
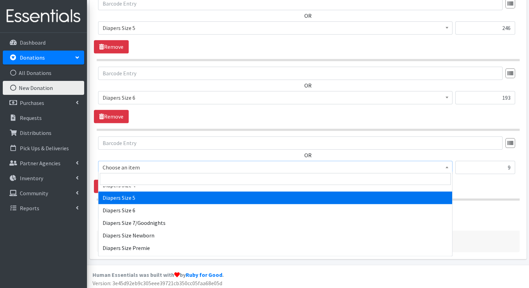
scroll to position [801, 0]
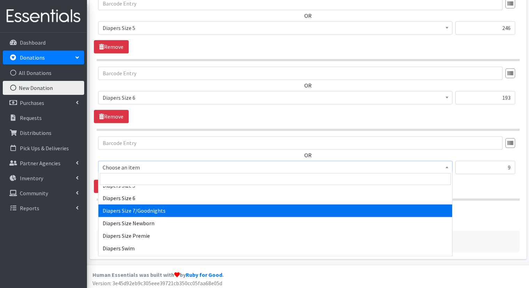
select select "1970"
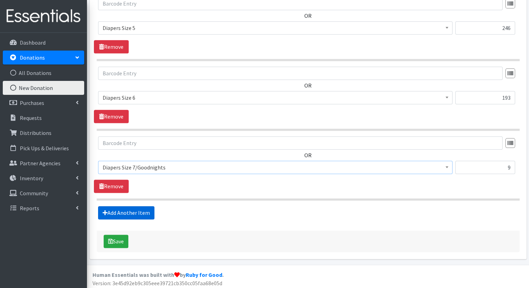
click at [132, 209] on link "Add Another Item" at bounding box center [126, 212] width 56 height 13
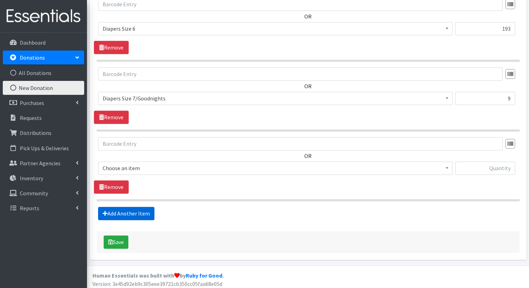
scroll to position [885, 0]
click at [468, 166] on input "text" at bounding box center [486, 167] width 60 height 13
type input "10"
click at [447, 166] on b at bounding box center [447, 167] width 3 height 2
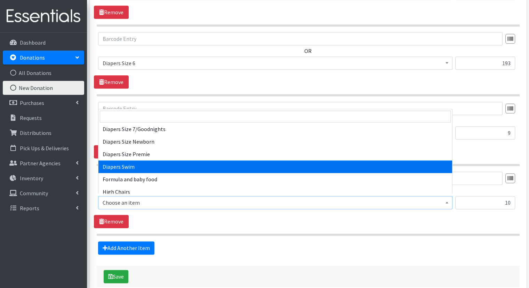
scroll to position [801, 0]
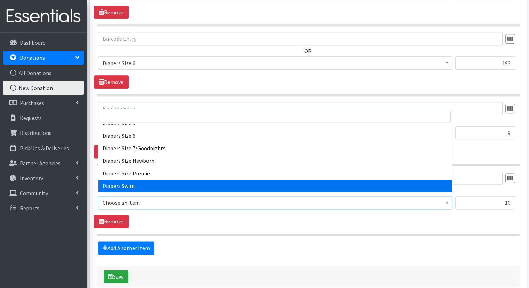
select select "309"
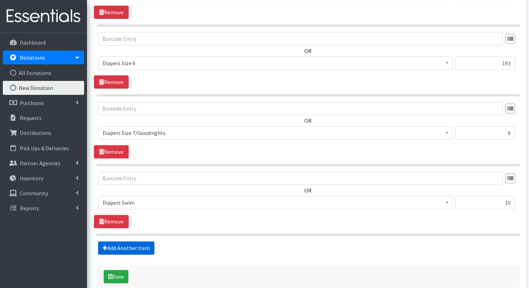
click at [132, 245] on link "Add Another Item" at bounding box center [126, 247] width 56 height 13
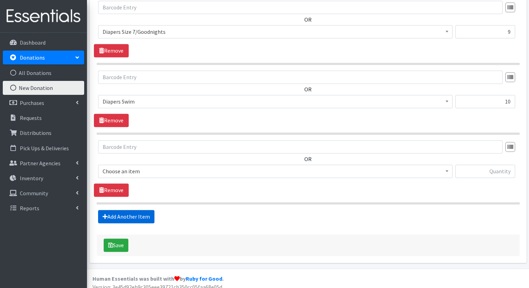
scroll to position [954, 0]
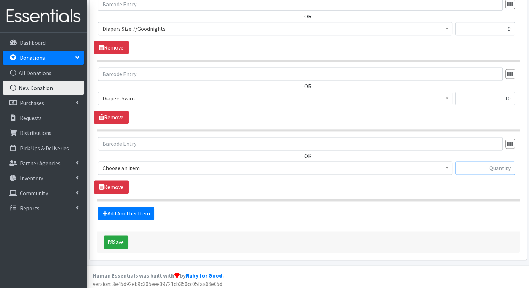
click at [471, 163] on input "text" at bounding box center [486, 167] width 60 height 13
type input "22"
click at [448, 166] on span at bounding box center [447, 167] width 7 height 11
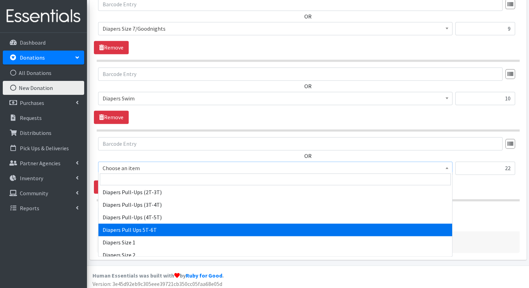
scroll to position [661, 0]
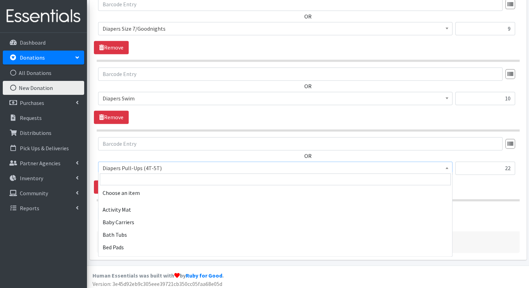
click at [450, 166] on span at bounding box center [447, 167] width 7 height 11
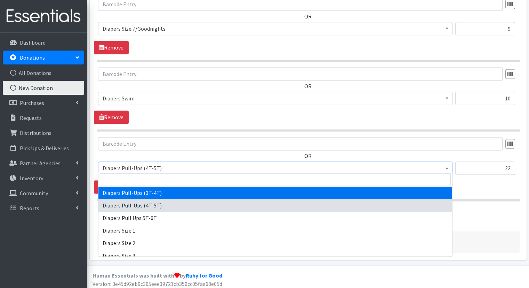
select select "1972"
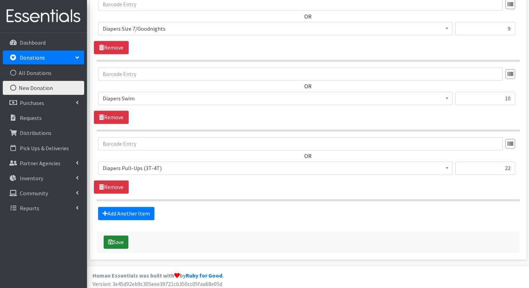
click at [116, 241] on button "Save" at bounding box center [116, 241] width 25 height 13
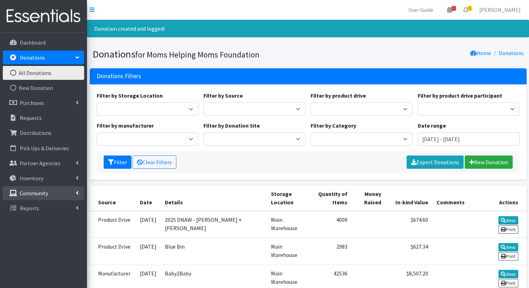
click at [38, 196] on p "Community" at bounding box center [34, 192] width 28 height 7
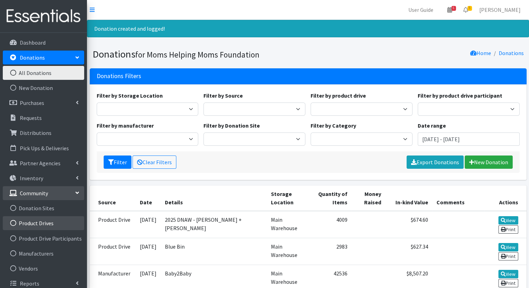
click at [37, 220] on link "Product Drives" at bounding box center [43, 223] width 81 height 14
click at [36, 223] on link "Product Drives" at bounding box center [43, 223] width 81 height 14
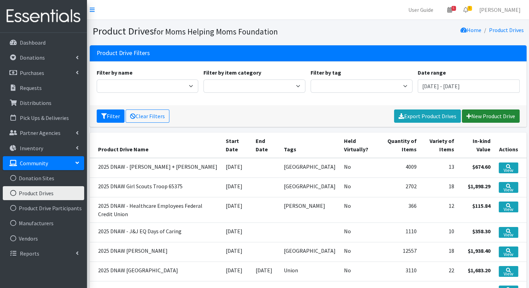
click at [475, 112] on link "New Product Drive" at bounding box center [491, 115] width 58 height 13
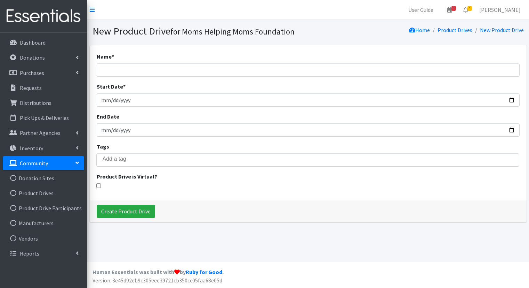
select select
click at [174, 70] on input "Name *" at bounding box center [308, 69] width 423 height 13
type input "2025 DNAW - Millburn Mamas & Minis"
click at [134, 101] on input "Start Date *" at bounding box center [308, 99] width 423 height 13
type input "0025-10-02"
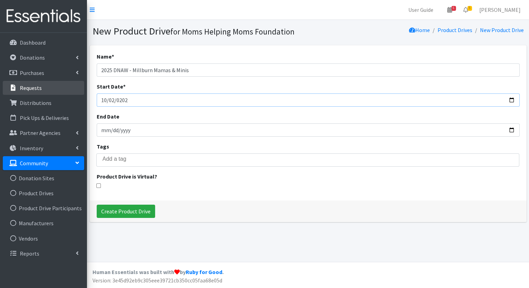
type input "[DATE]"
click at [112, 158] on input "search" at bounding box center [313, 159] width 421 height 6
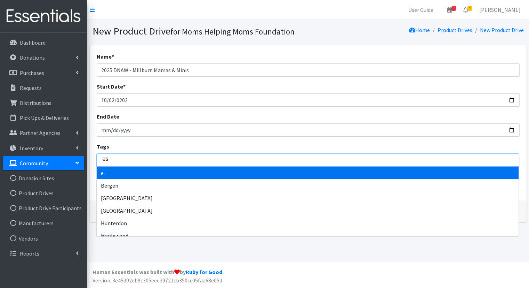
type input "ess"
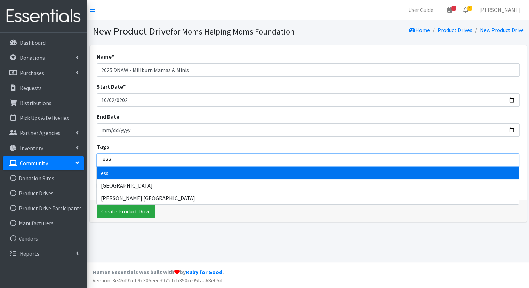
type input "esse"
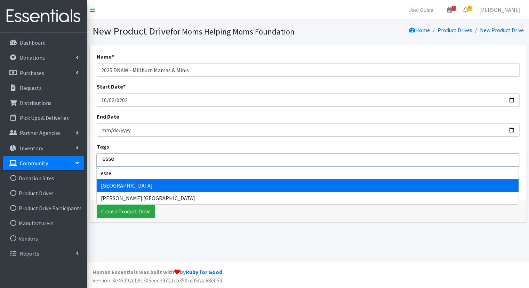
select select "[GEOGRAPHIC_DATA]"
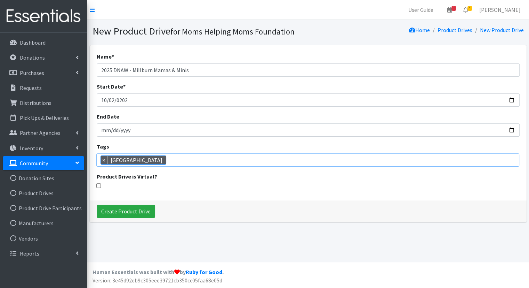
scroll to position [15, 0]
click at [128, 212] on input "Create Product Drive" at bounding box center [126, 210] width 58 height 13
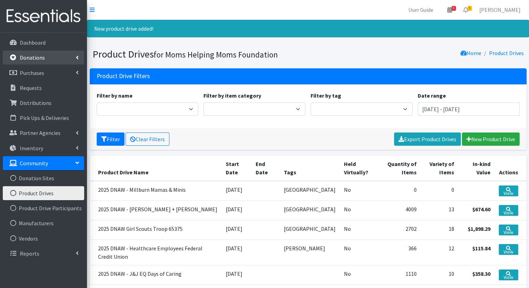
click at [49, 57] on link "Donations" at bounding box center [43, 57] width 81 height 14
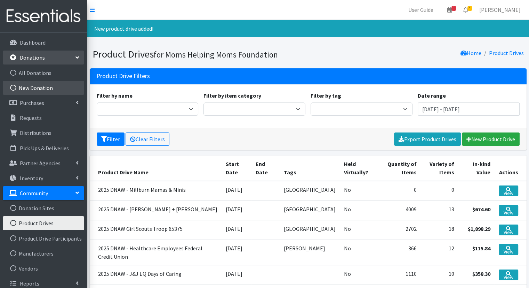
click at [45, 84] on link "New Donation" at bounding box center [43, 88] width 81 height 14
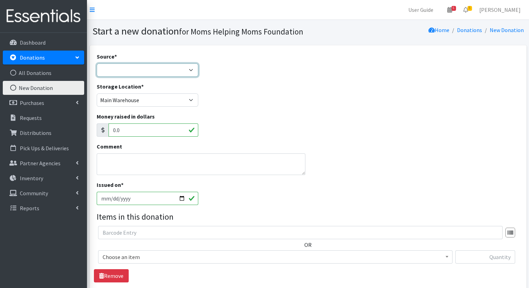
click at [190, 71] on select "Product Drive Manufacturer Donation Site Misc. Donation" at bounding box center [148, 69] width 102 height 13
select select "Product Drive"
click at [97, 63] on select "Product Drive Manufacturer Donation Site Misc. Donation" at bounding box center [148, 69] width 102 height 13
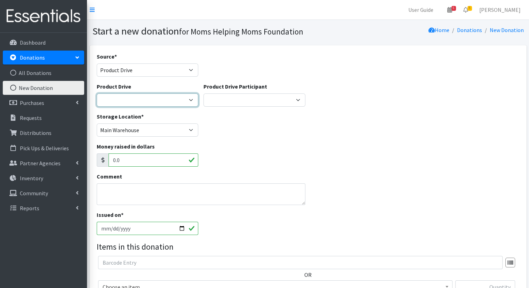
click at [190, 99] on select "[DATE] Zeta Phi Beta Sorority (virtual) 2021 HOLIDAY DRIVE AWR Week of Giving/[…" at bounding box center [148, 99] width 102 height 13
select select "3564"
click at [97, 93] on select "[DATE] Zeta Phi Beta Sorority (virtual) 2021 HOLIDAY DRIVE AWR Week of Giving/[…" at bounding box center [148, 99] width 102 height 13
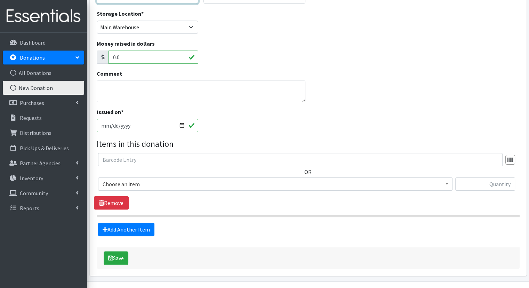
scroll to position [104, 0]
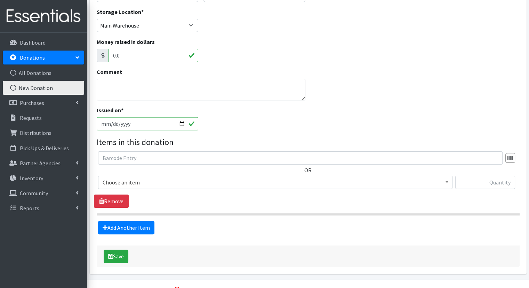
click at [447, 183] on span at bounding box center [447, 181] width 7 height 11
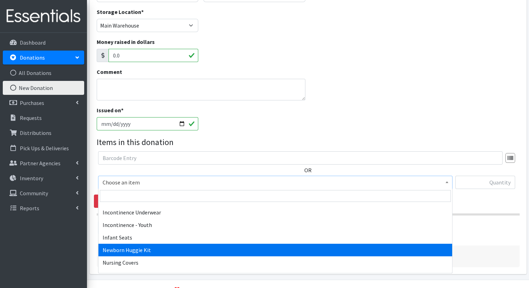
scroll to position [905, 0]
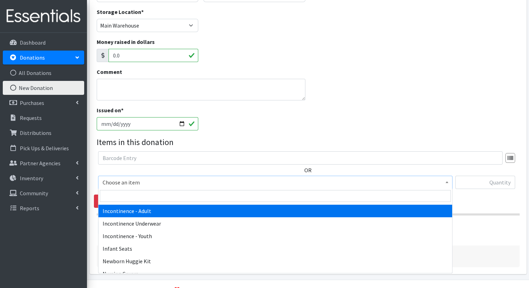
select select "302"
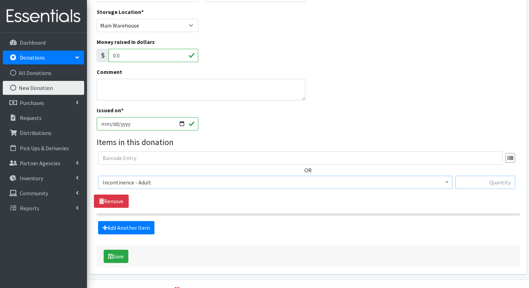
click at [471, 184] on input "text" at bounding box center [486, 181] width 60 height 13
type input "5"
click at [334, 199] on div "OR Choose an item Activity Mat Baby Carriers Bath Tubs Bed Pads Bibs Birthday B…" at bounding box center [308, 179] width 428 height 56
click at [141, 226] on link "Add Another Item" at bounding box center [126, 227] width 56 height 13
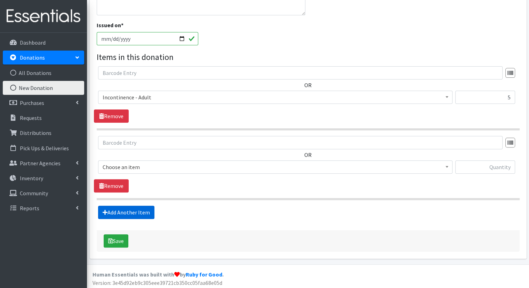
scroll to position [191, 0]
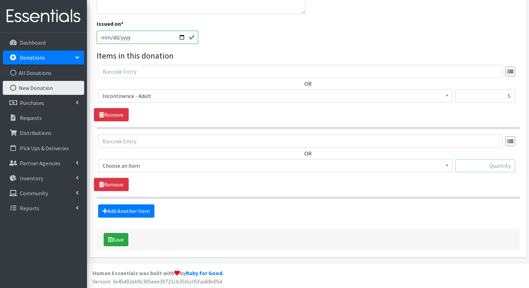
click at [476, 166] on input "text" at bounding box center [486, 165] width 60 height 13
type input "1"
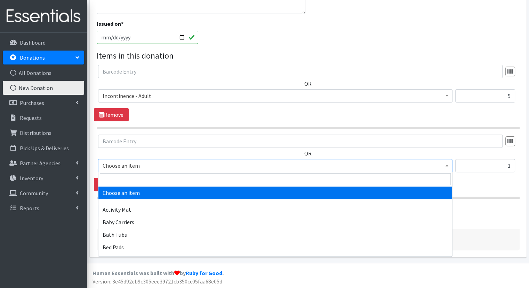
click at [448, 164] on span at bounding box center [447, 164] width 7 height 11
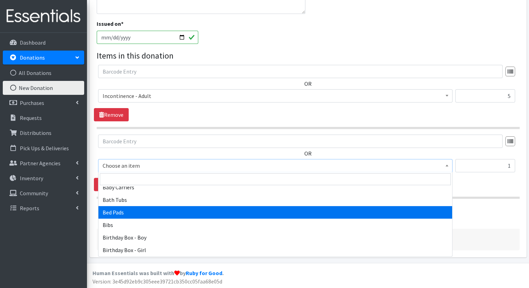
scroll to position [104, 0]
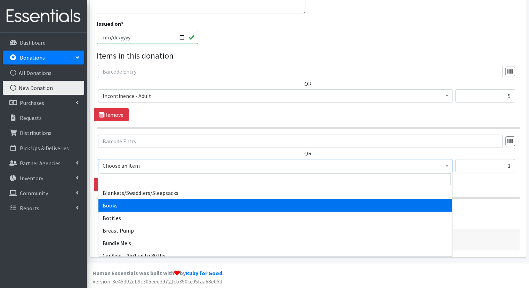
select select "1947"
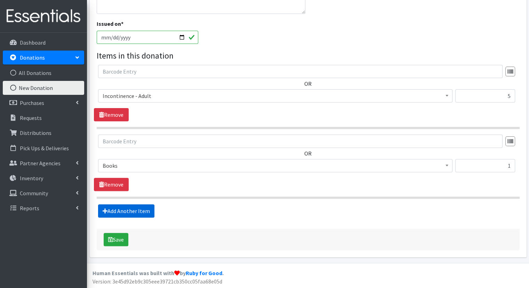
click at [135, 207] on link "Add Another Item" at bounding box center [126, 210] width 56 height 13
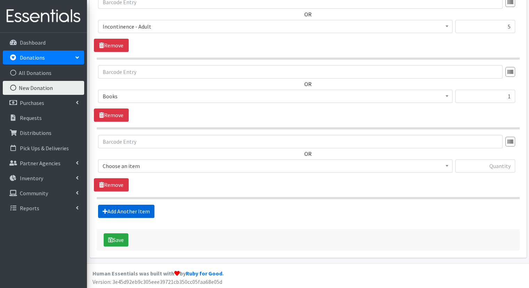
scroll to position [260, 0]
click at [476, 167] on input "text" at bounding box center [486, 165] width 60 height 13
type input "1"
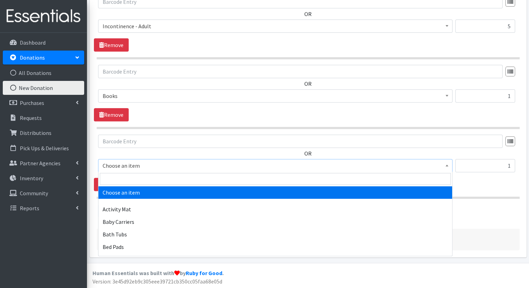
click at [446, 167] on span at bounding box center [447, 164] width 7 height 11
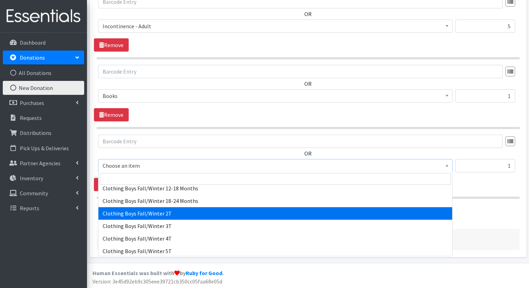
scroll to position [244, 0]
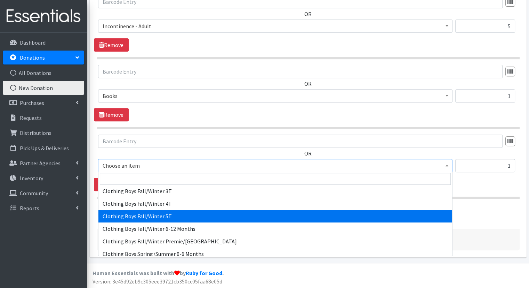
select select "5716"
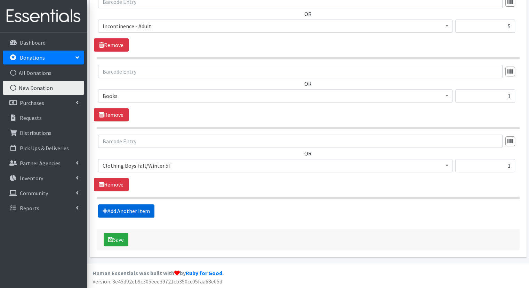
click at [138, 209] on link "Add Another Item" at bounding box center [126, 210] width 56 height 13
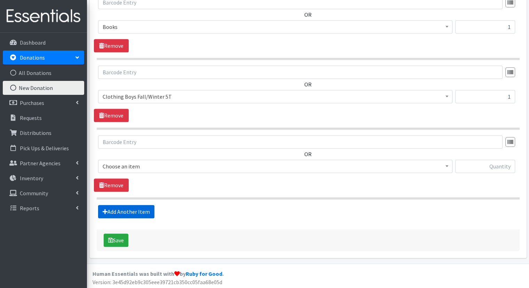
scroll to position [330, 0]
click at [488, 166] on input "text" at bounding box center [486, 165] width 60 height 13
type input "1"
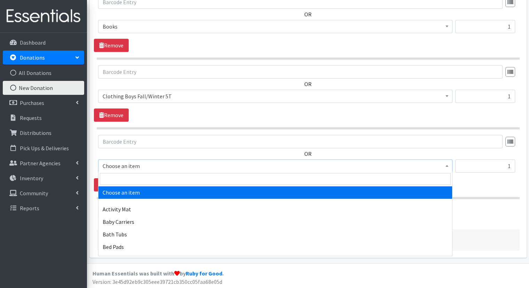
click at [448, 167] on span at bounding box center [447, 164] width 7 height 11
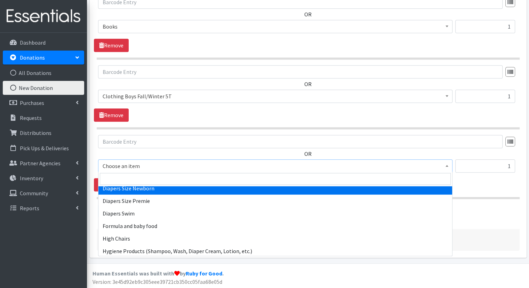
scroll to position [870, 0]
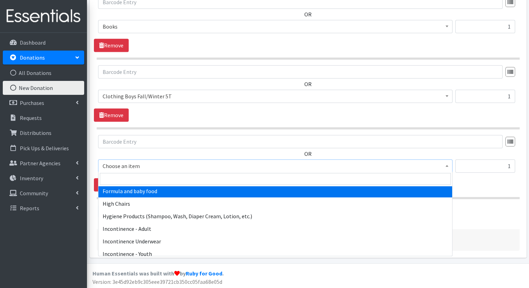
select select "2005"
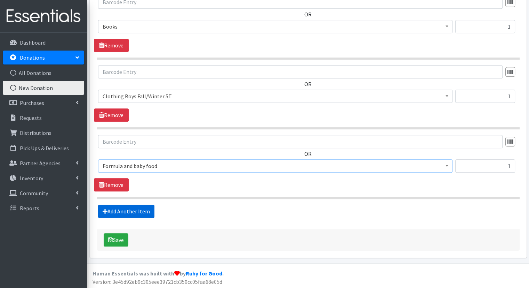
click at [133, 211] on link "Add Another Item" at bounding box center [126, 210] width 56 height 13
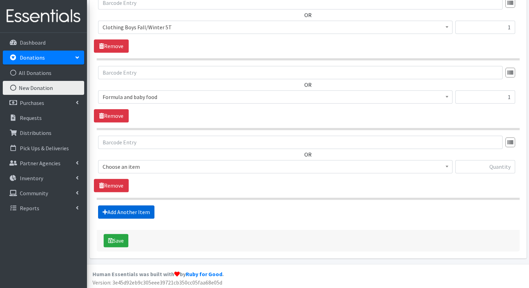
scroll to position [399, 0]
click at [466, 163] on input "text" at bounding box center [486, 165] width 60 height 13
type input "32"
click at [447, 166] on span at bounding box center [447, 165] width 7 height 11
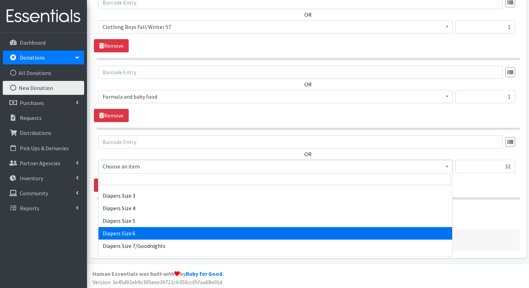
scroll to position [801, 0]
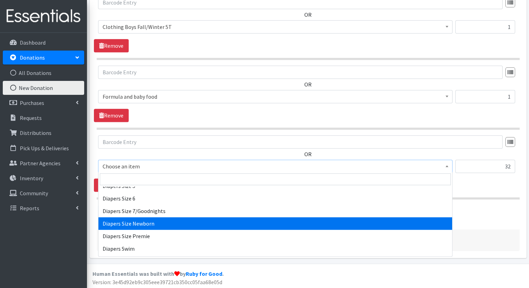
select select "1963"
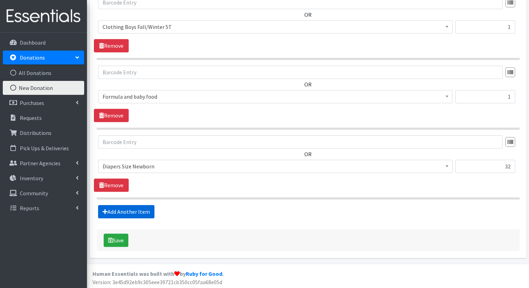
click at [138, 211] on link "Add Another Item" at bounding box center [126, 211] width 56 height 13
click at [469, 162] on input "text" at bounding box center [486, 165] width 60 height 13
type input "28"
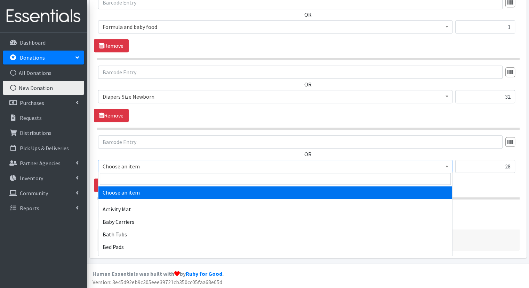
click at [448, 165] on b at bounding box center [447, 166] width 3 height 2
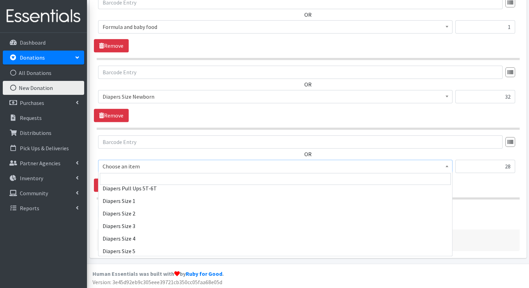
scroll to position [731, 0]
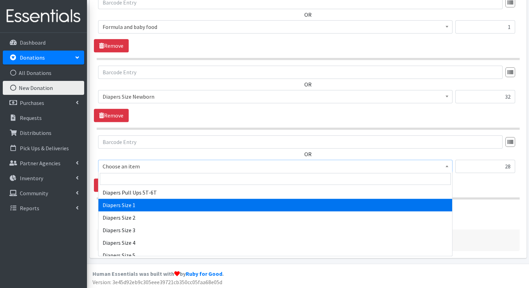
select select "1964"
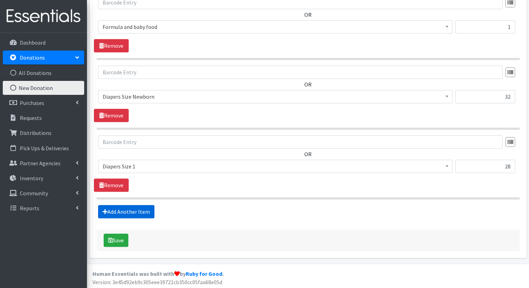
click at [127, 209] on link "Add Another Item" at bounding box center [126, 211] width 56 height 13
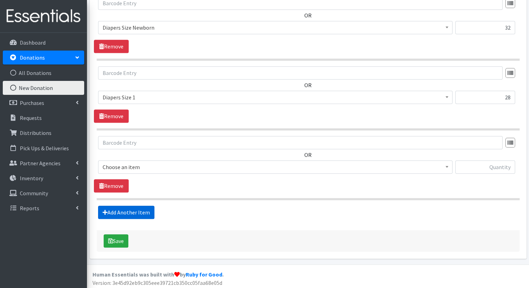
scroll to position [538, 0]
click at [491, 165] on input "text" at bounding box center [486, 166] width 60 height 13
type input "107"
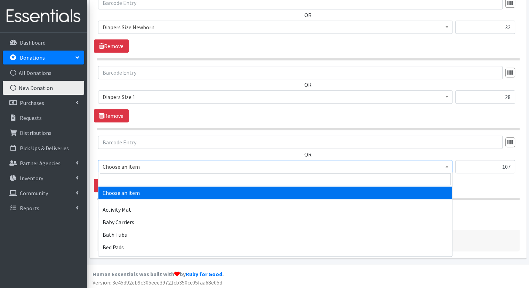
click at [448, 166] on span at bounding box center [447, 165] width 7 height 11
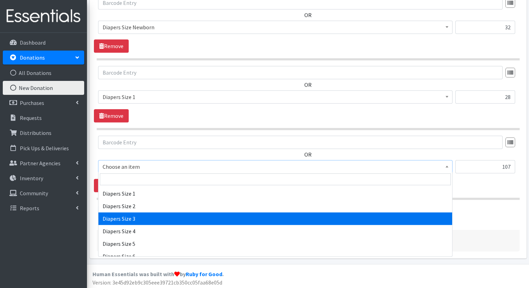
scroll to position [731, 0]
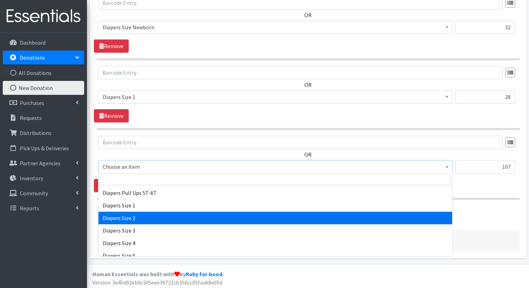
select select "1965"
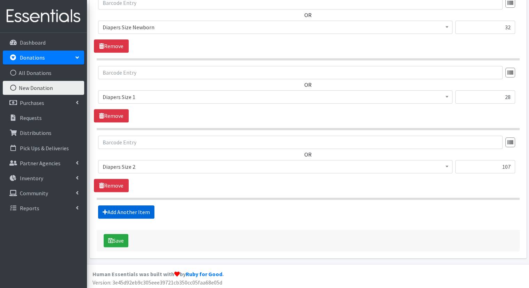
click at [137, 206] on link "Add Another Item" at bounding box center [126, 211] width 56 height 13
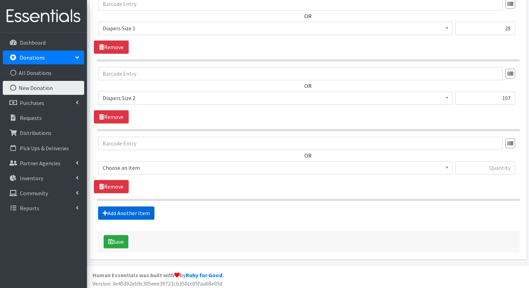
scroll to position [607, 0]
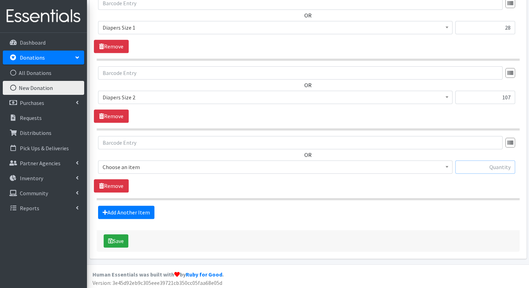
click at [467, 162] on input "text" at bounding box center [486, 166] width 60 height 13
type input "138"
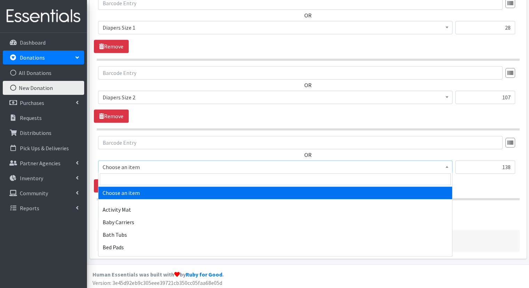
click at [448, 165] on span at bounding box center [447, 165] width 7 height 11
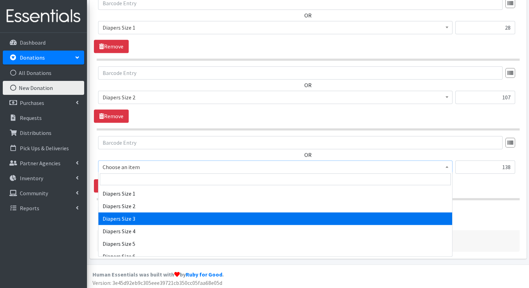
scroll to position [731, 0]
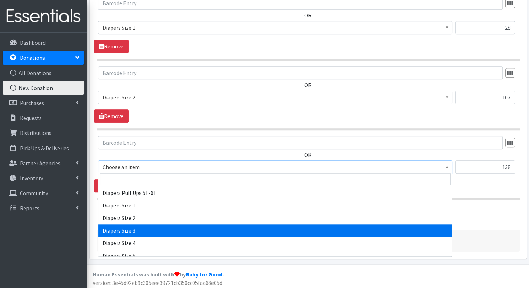
select select "1966"
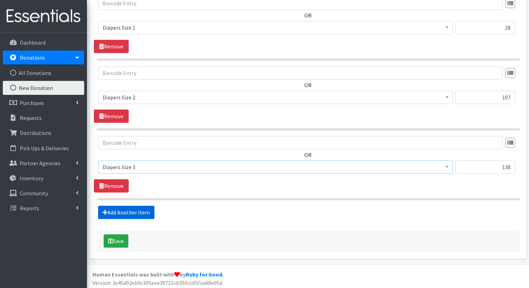
click at [135, 209] on link "Add Another Item" at bounding box center [126, 211] width 56 height 13
click at [470, 164] on input "text" at bounding box center [486, 166] width 60 height 13
type input "277"
click at [448, 166] on b at bounding box center [447, 167] width 3 height 2
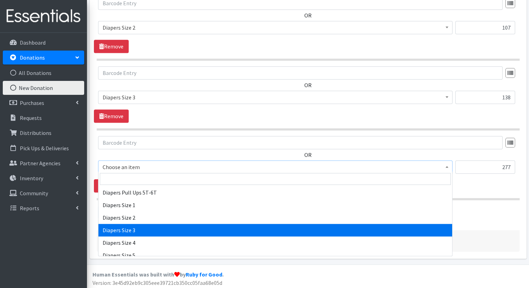
scroll to position [766, 0]
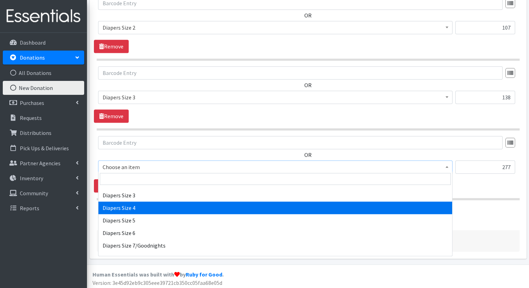
select select "1967"
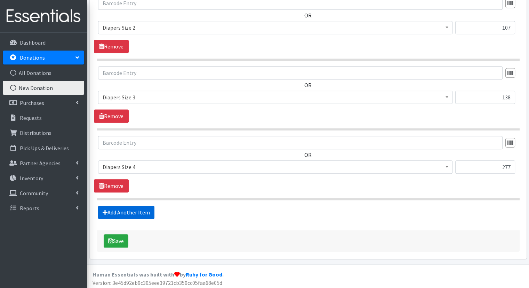
click at [126, 211] on link "Add Another Item" at bounding box center [126, 211] width 56 height 13
click at [469, 165] on input "text" at bounding box center [486, 166] width 60 height 13
type input "146"
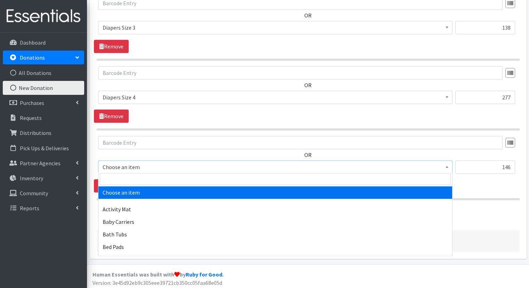
click at [448, 168] on span at bounding box center [447, 165] width 7 height 11
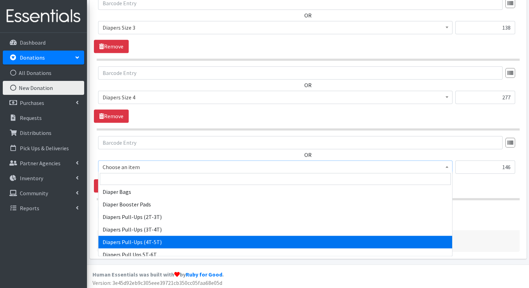
scroll to position [661, 0]
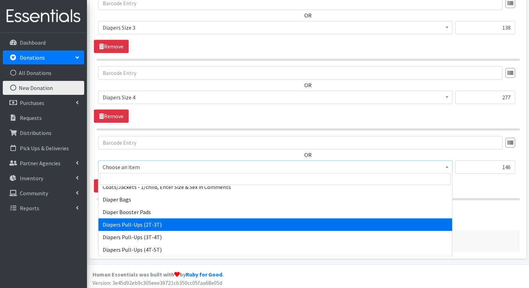
select select "1971"
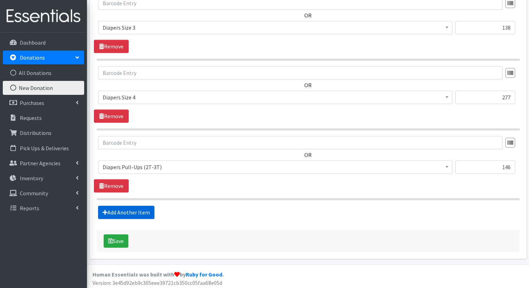
click at [142, 208] on link "Add Another Item" at bounding box center [126, 211] width 56 height 13
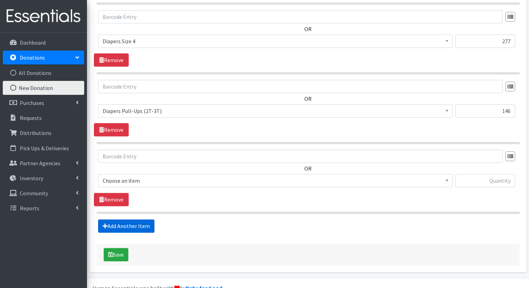
scroll to position [816, 0]
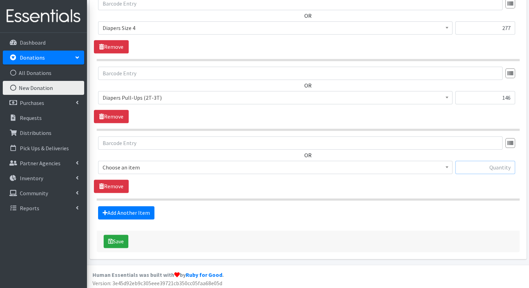
click at [482, 168] on input "text" at bounding box center [486, 166] width 60 height 13
type input "10"
click at [447, 162] on span at bounding box center [447, 166] width 7 height 11
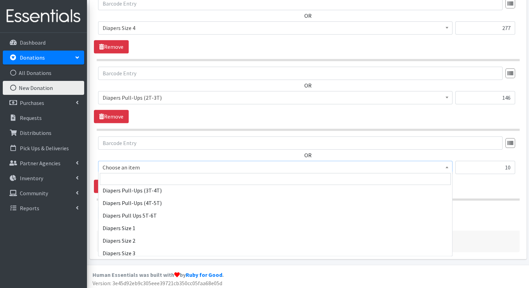
scroll to position [696, 0]
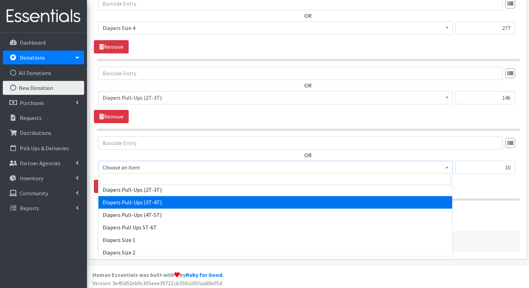
select select "1972"
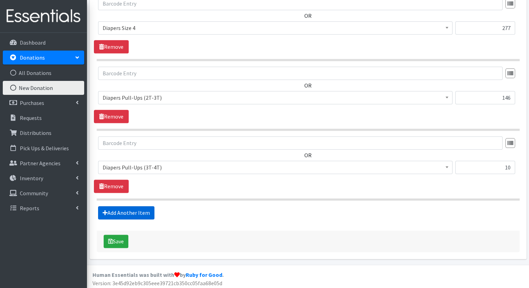
click at [133, 211] on link "Add Another Item" at bounding box center [126, 212] width 56 height 13
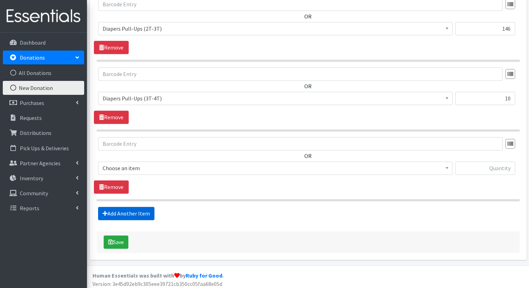
scroll to position [885, 0]
click at [481, 166] on input "text" at bounding box center [486, 167] width 60 height 13
type input "128"
click at [448, 167] on span at bounding box center [447, 166] width 7 height 11
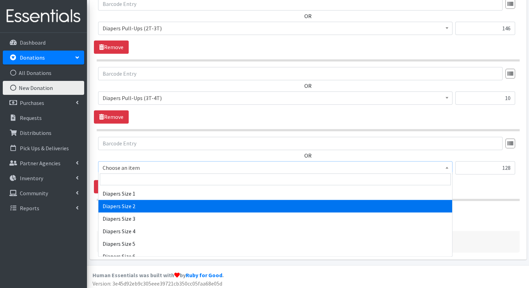
scroll to position [731, 0]
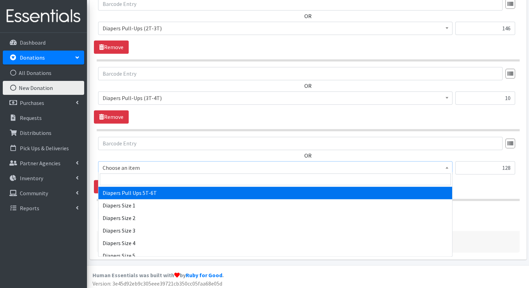
select select "15477"
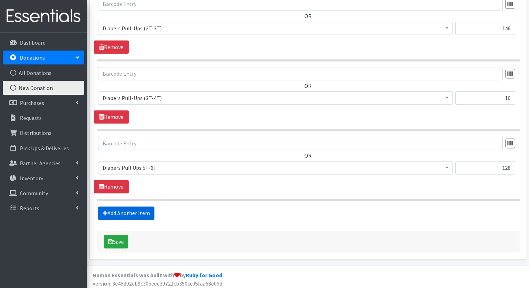
click at [129, 207] on link "Add Another Item" at bounding box center [126, 212] width 56 height 13
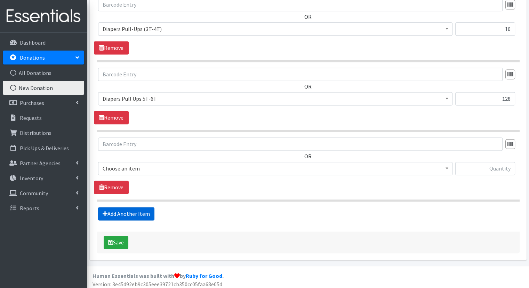
scroll to position [954, 0]
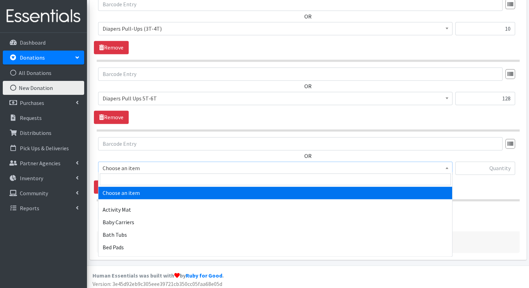
click at [450, 165] on span at bounding box center [447, 167] width 7 height 11
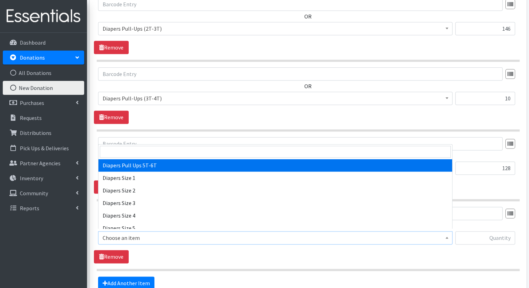
scroll to position [696, 0]
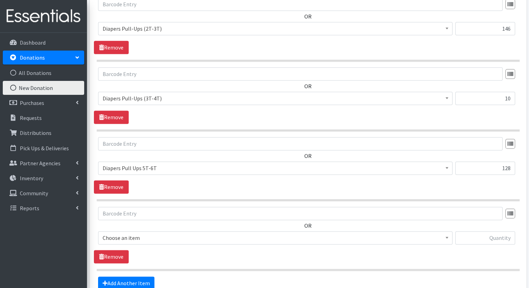
click at [455, 117] on div "OR Choose an item Activity Mat Baby Carriers Bath Tubs Bed Pads Bibs Birthday B…" at bounding box center [308, 95] width 428 height 56
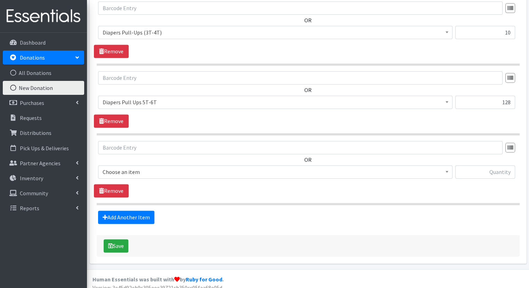
scroll to position [954, 0]
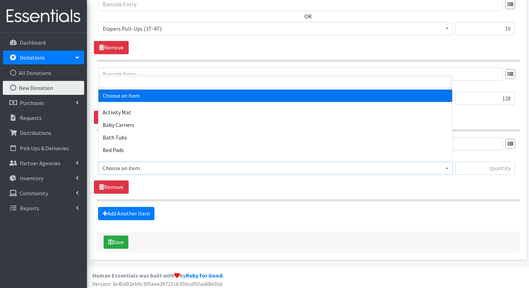
click at [447, 169] on span at bounding box center [447, 167] width 7 height 11
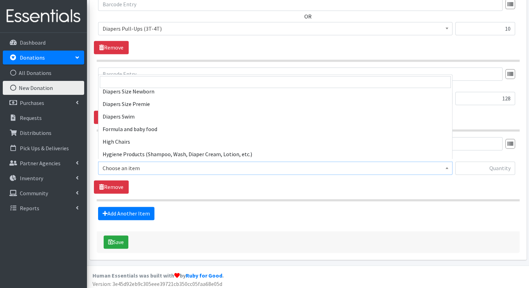
scroll to position [801, 0]
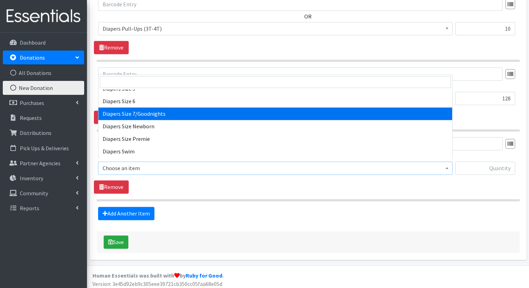
select select "1970"
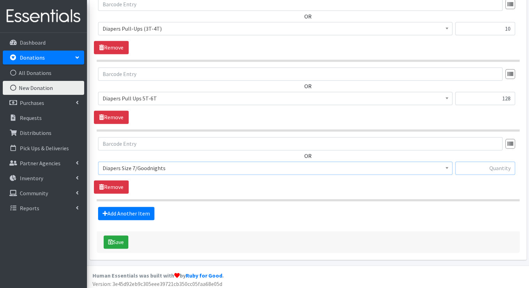
click at [476, 165] on input "text" at bounding box center [486, 167] width 60 height 13
type input "76"
click at [141, 211] on link "Add Another Item" at bounding box center [126, 212] width 56 height 13
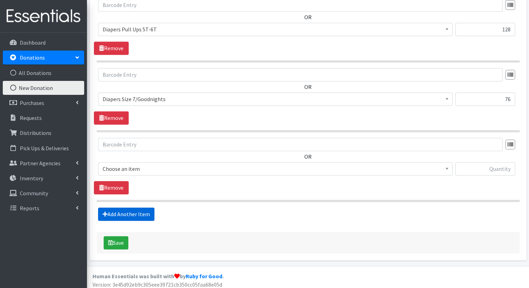
scroll to position [1024, 0]
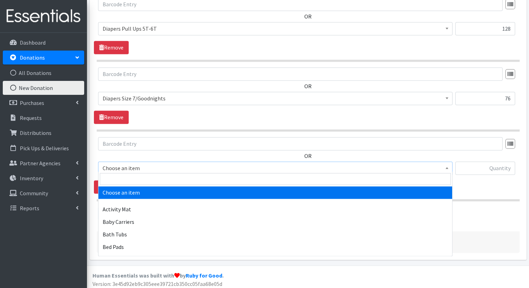
click at [449, 164] on span at bounding box center [447, 167] width 7 height 11
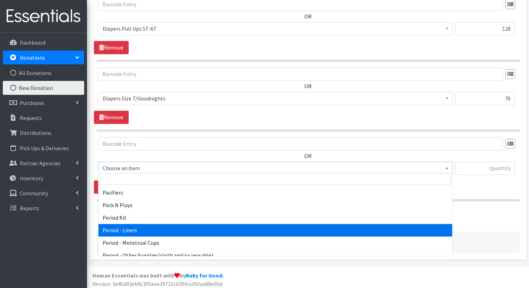
scroll to position [1079, 0]
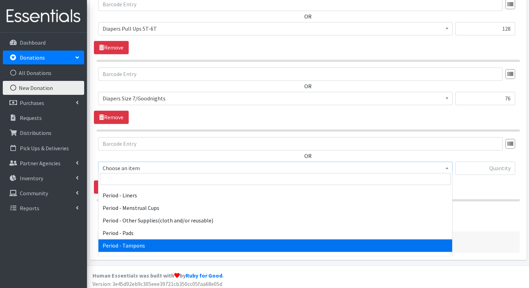
select select "5773"
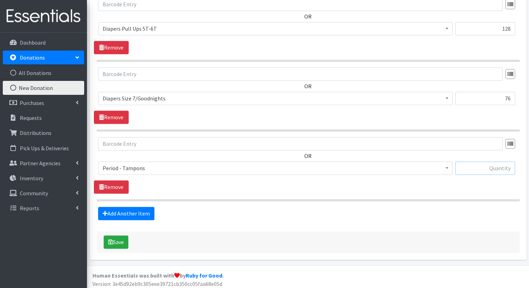
click at [473, 166] on input "text" at bounding box center [486, 167] width 60 height 13
type input "29"
click at [134, 212] on link "Add Another Item" at bounding box center [126, 212] width 56 height 13
click at [495, 165] on input "text" at bounding box center [486, 168] width 60 height 13
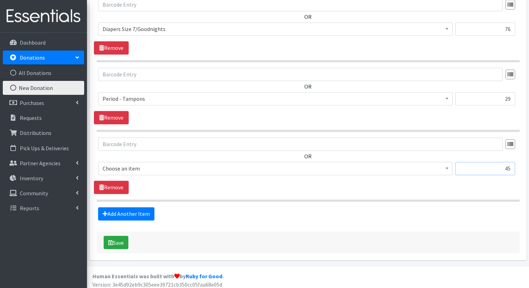
type input "45"
click at [446, 166] on span at bounding box center [447, 167] width 7 height 11
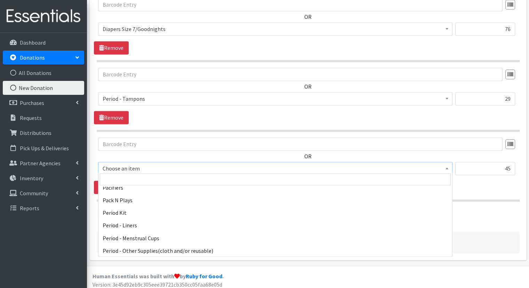
scroll to position [1079, 0]
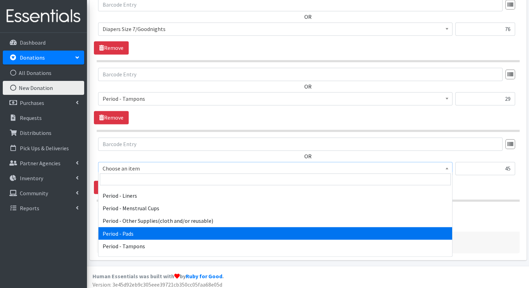
select select "5772"
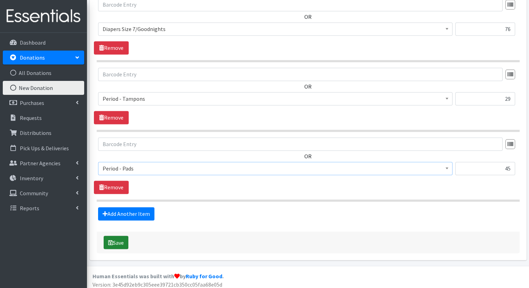
click at [117, 237] on button "Save" at bounding box center [116, 241] width 25 height 13
